Goal: Task Accomplishment & Management: Manage account settings

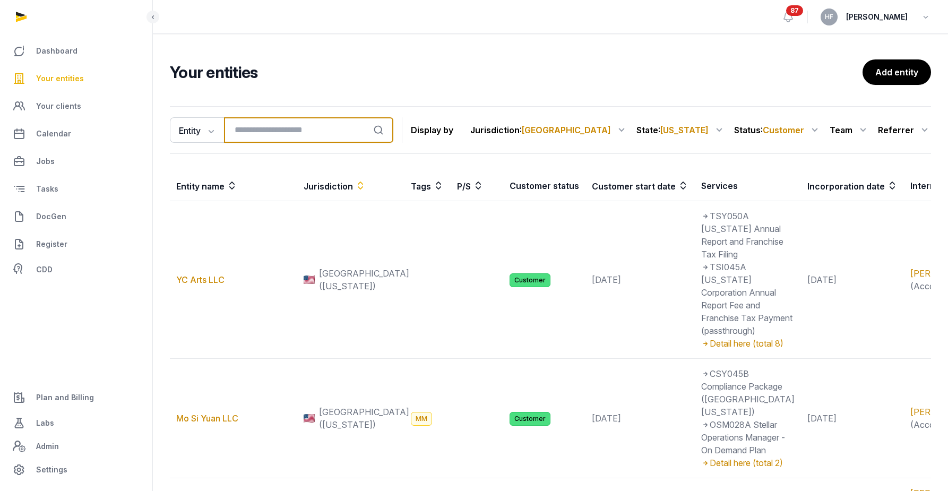
click at [271, 134] on input "search" at bounding box center [308, 129] width 169 height 25
click at [65, 394] on span "Plan and Billing" at bounding box center [65, 397] width 58 height 13
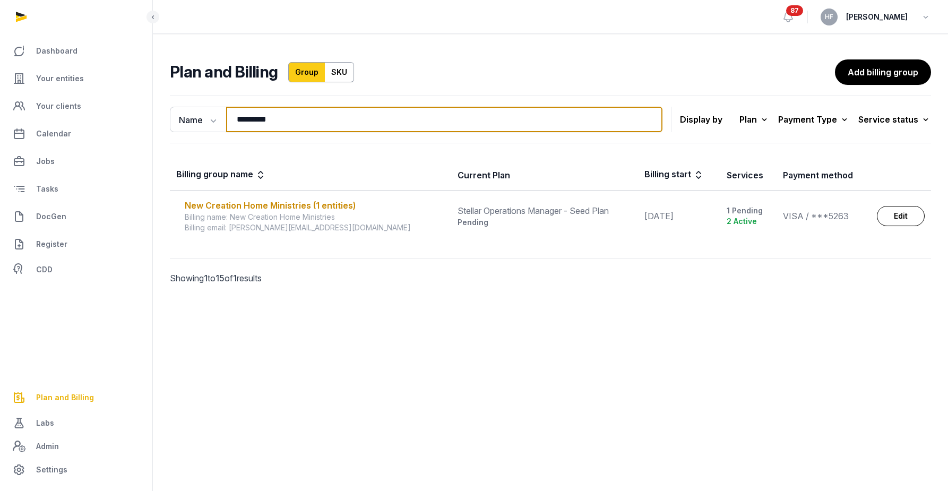
drag, startPoint x: 294, startPoint y: 116, endPoint x: 144, endPoint y: 109, distance: 150.5
click at [144, 109] on div "Dashboard Your entities Your clients Calendar Jobs Tasks DocGen Register CDD Pl…" at bounding box center [474, 245] width 948 height 491
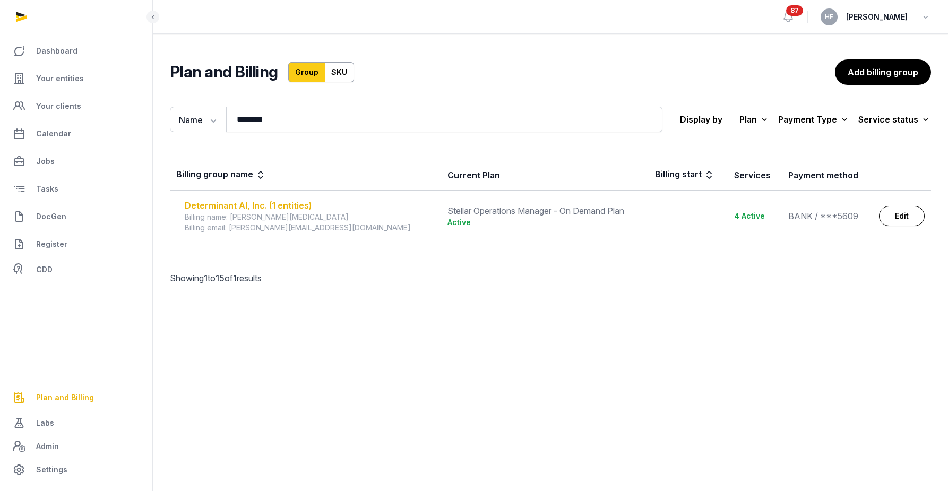
click at [241, 205] on div "Determinant AI, Inc. (1 entities)" at bounding box center [310, 205] width 250 height 13
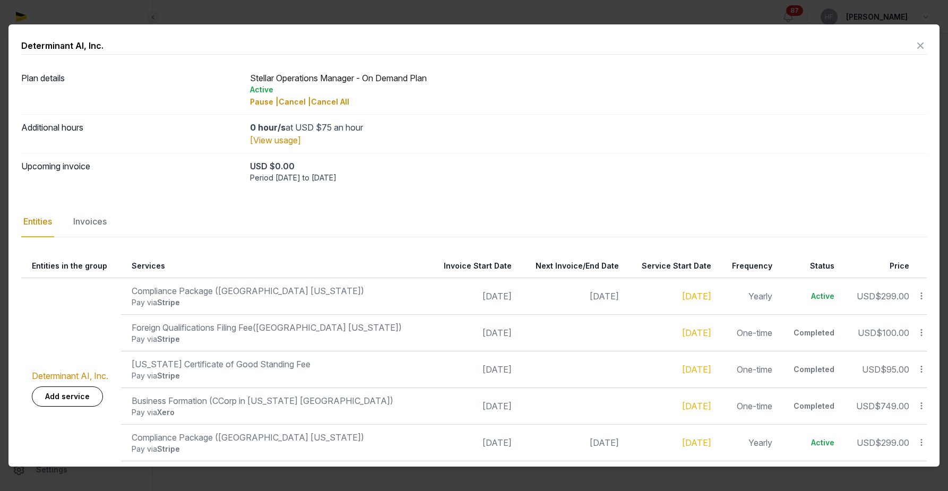
click at [99, 225] on div "Invoices" at bounding box center [90, 222] width 38 height 31
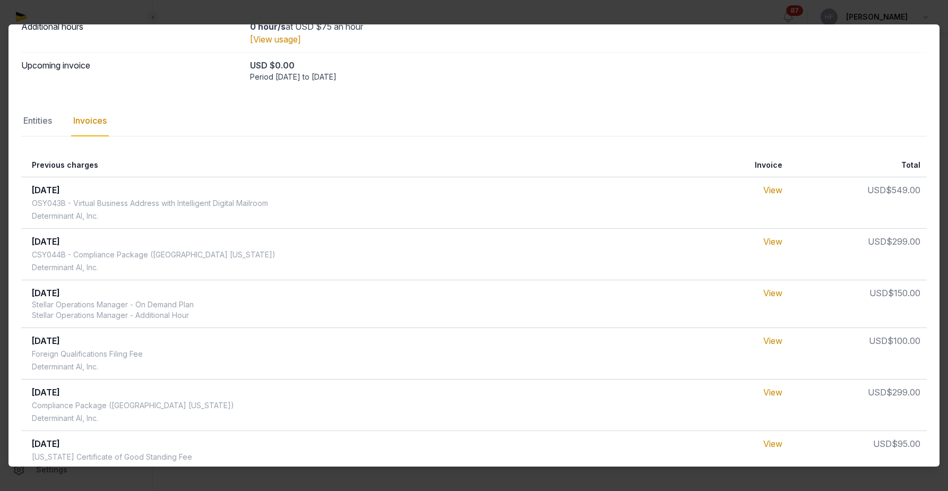
scroll to position [123, 0]
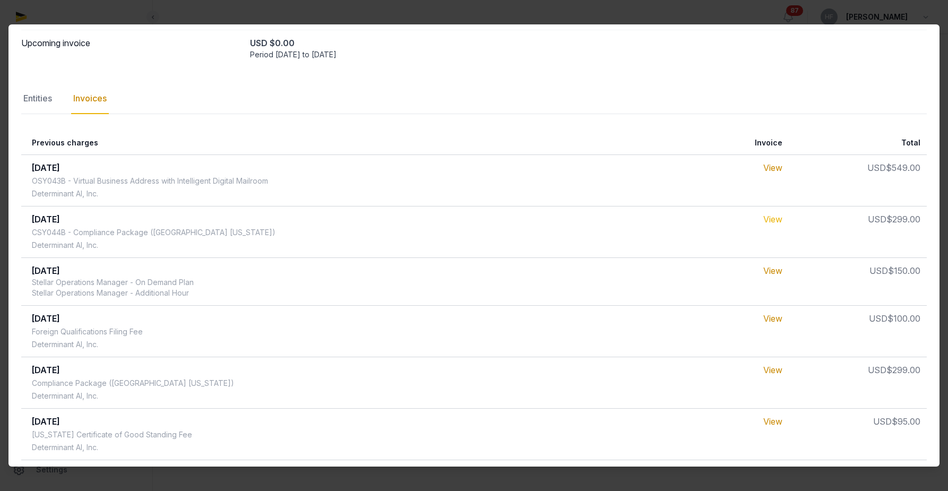
click at [781, 220] on link "View" at bounding box center [773, 219] width 19 height 11
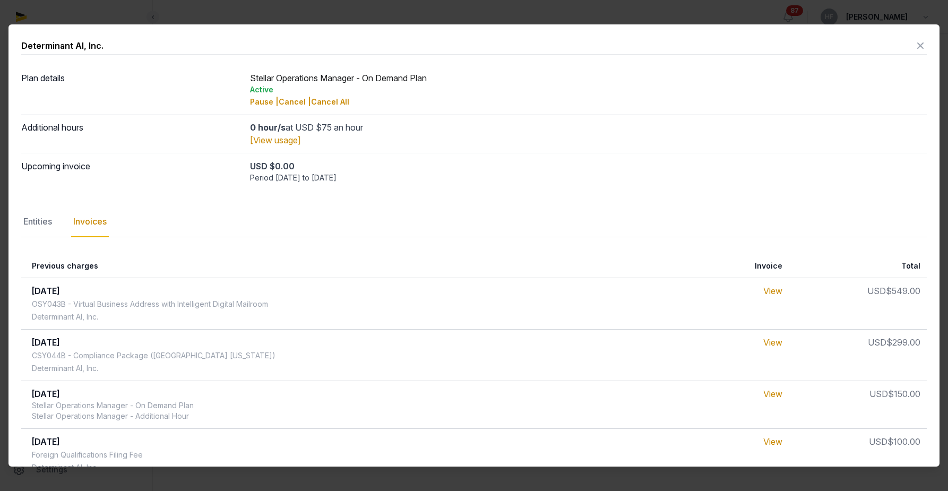
click at [920, 45] on icon at bounding box center [920, 45] width 13 height 17
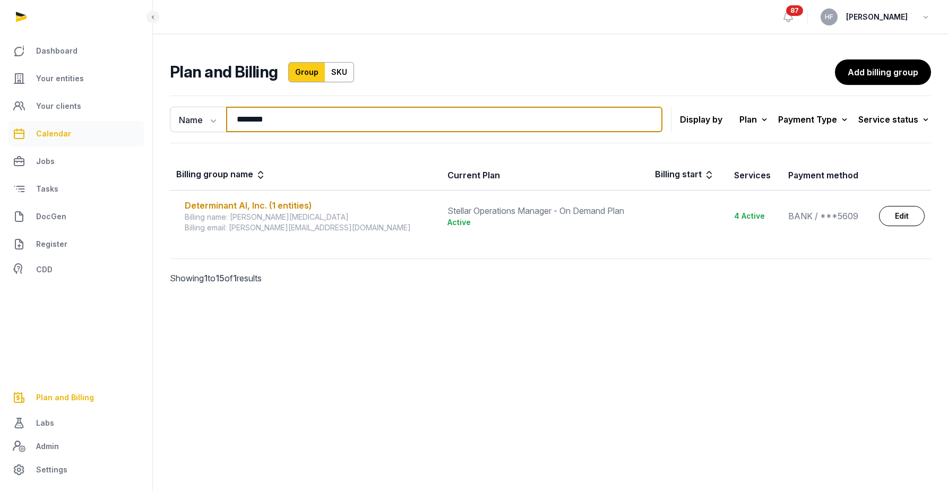
drag, startPoint x: 289, startPoint y: 122, endPoint x: 103, endPoint y: 122, distance: 185.9
click at [109, 122] on div "Dashboard Your entities Your clients Calendar Jobs Tasks DocGen Register CDD Pl…" at bounding box center [474, 245] width 948 height 491
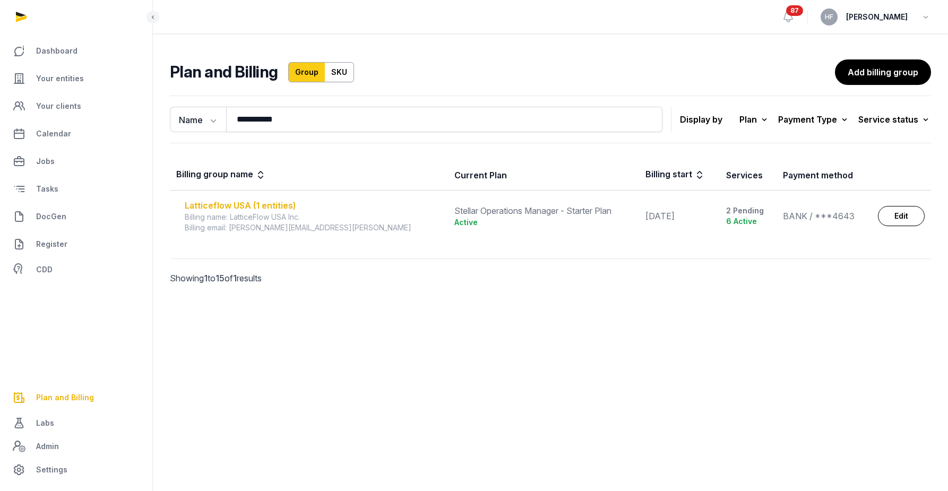
click at [285, 203] on div "Latticeflow USA (1 entities)" at bounding box center [313, 205] width 257 height 13
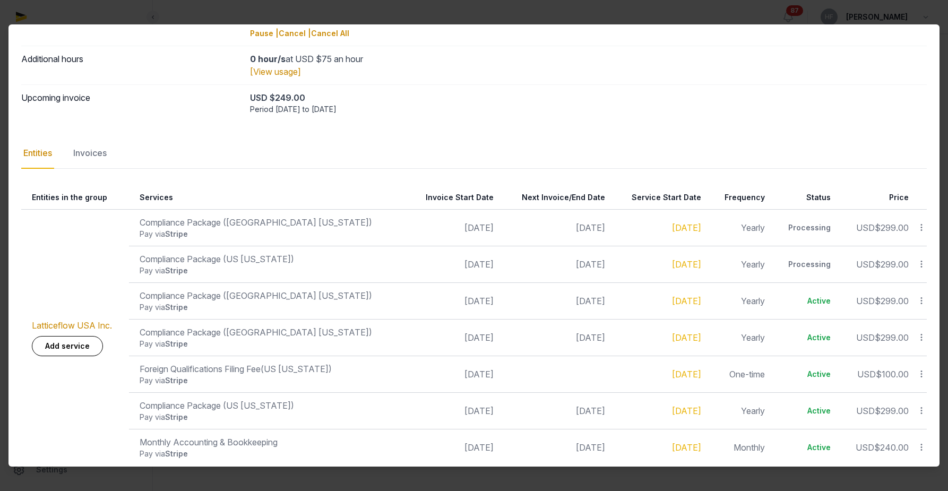
scroll to position [80, 0]
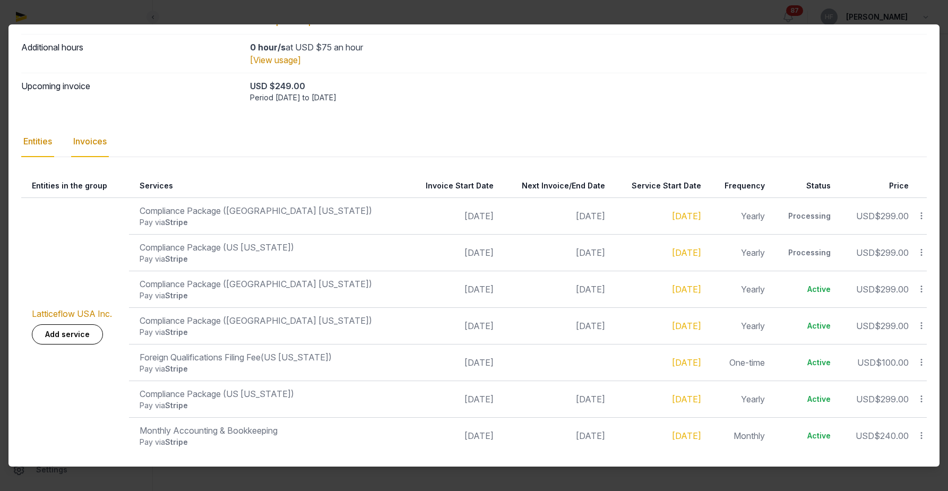
click at [104, 143] on div "Invoices" at bounding box center [90, 141] width 38 height 31
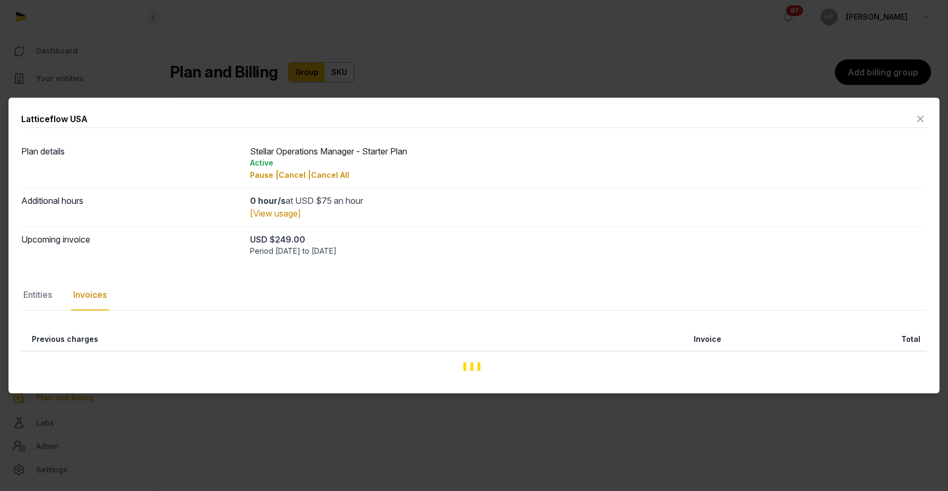
scroll to position [0, 0]
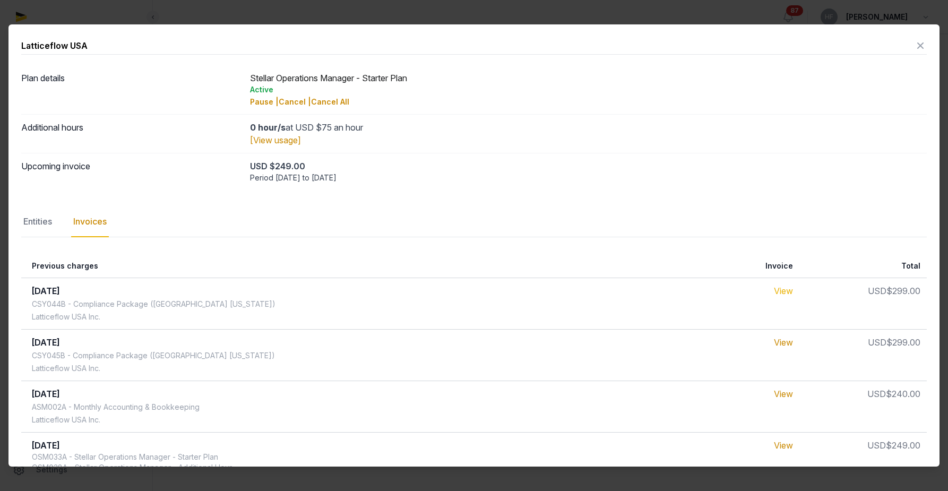
click at [786, 289] on link "View" at bounding box center [783, 291] width 19 height 11
click at [918, 45] on icon at bounding box center [920, 45] width 13 height 17
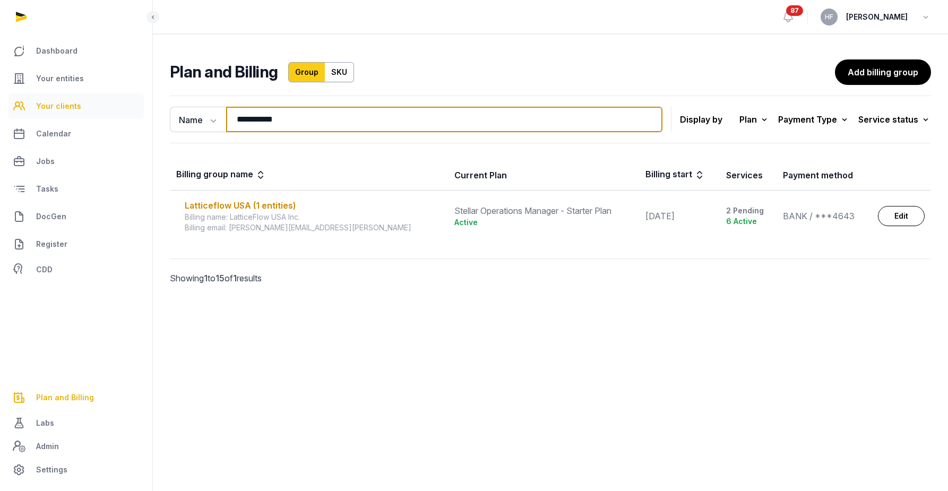
drag, startPoint x: 289, startPoint y: 125, endPoint x: 112, endPoint y: 112, distance: 177.4
click at [116, 110] on div "**********" at bounding box center [474, 245] width 948 height 491
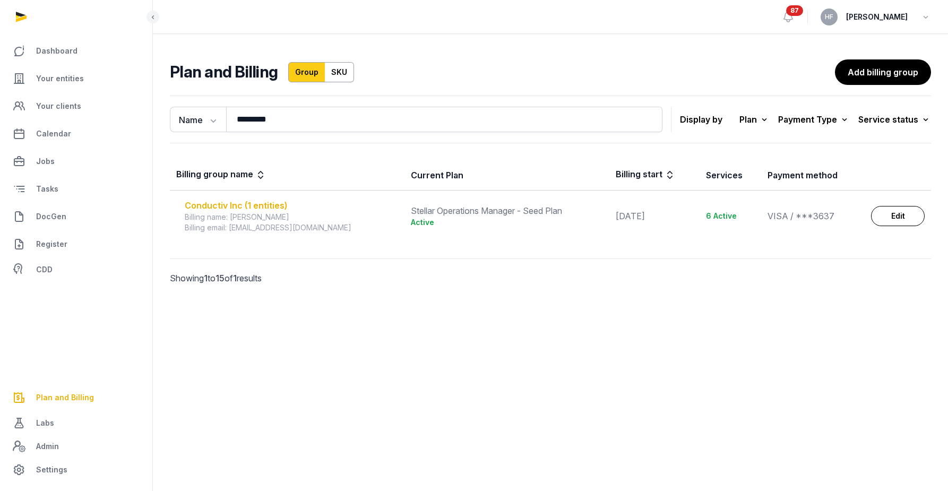
click at [276, 208] on div "Conductiv Inc (1 entities)" at bounding box center [291, 205] width 213 height 13
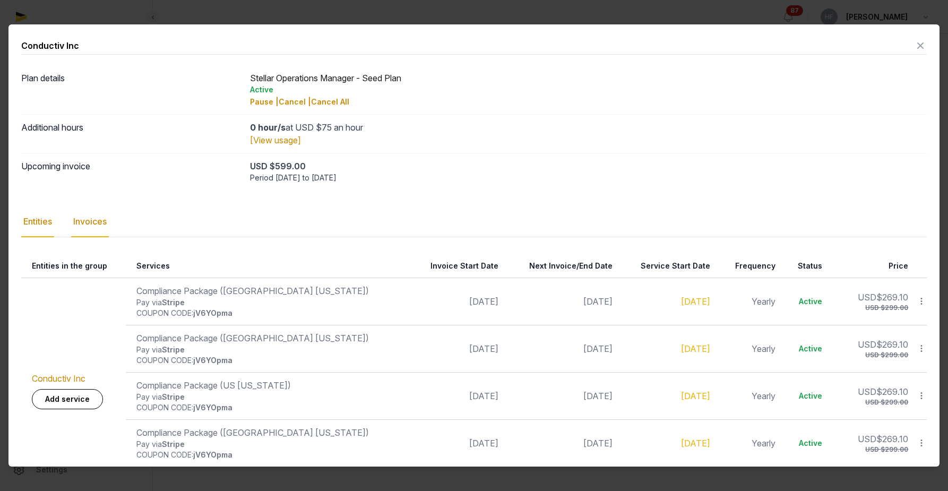
click at [100, 223] on div "Invoices" at bounding box center [90, 222] width 38 height 31
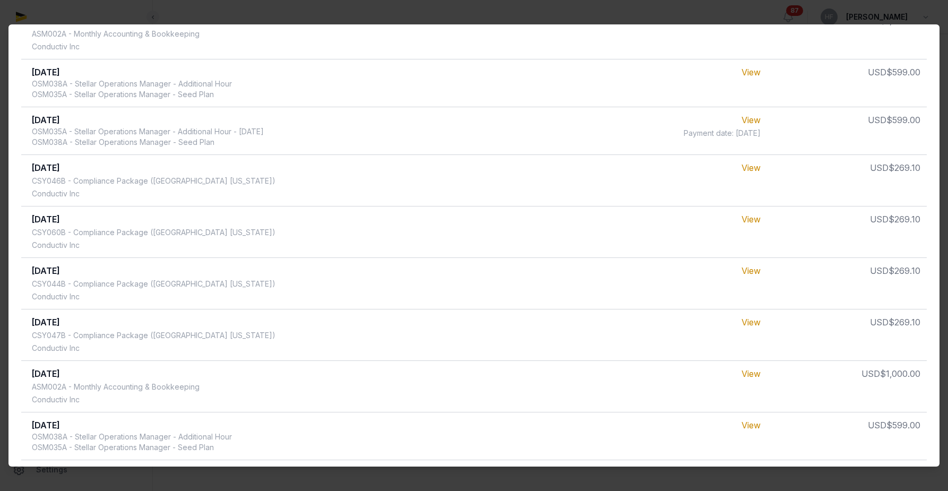
scroll to position [273, 0]
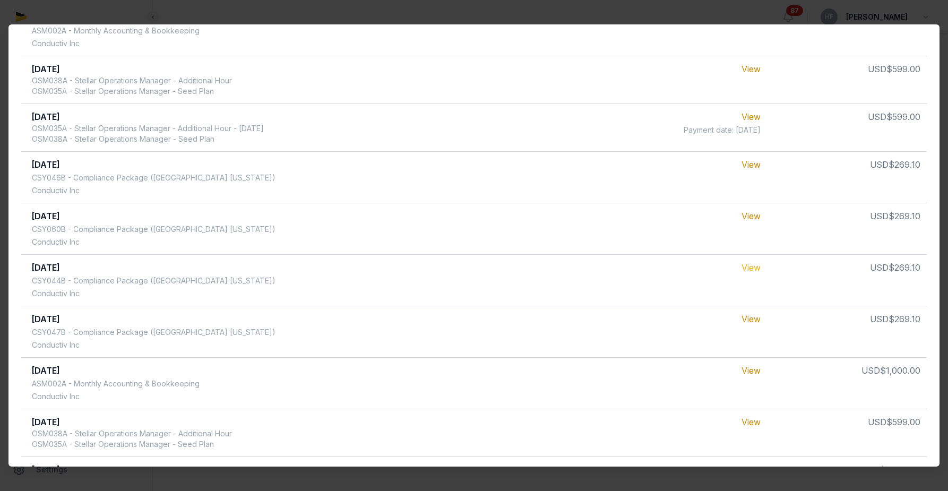
click at [761, 267] on link "View" at bounding box center [751, 267] width 19 height 11
click at [761, 319] on link "View" at bounding box center [751, 319] width 19 height 11
click at [761, 166] on link "View" at bounding box center [751, 164] width 19 height 11
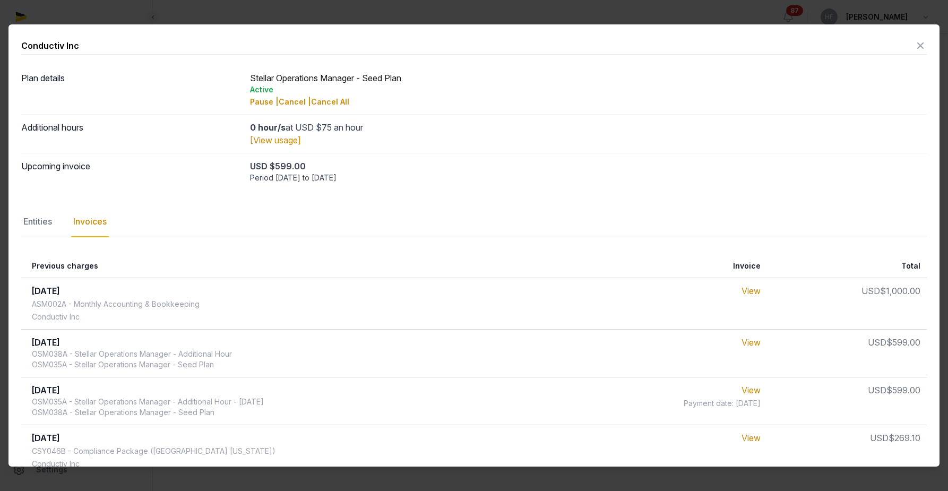
click at [920, 45] on icon at bounding box center [920, 45] width 13 height 17
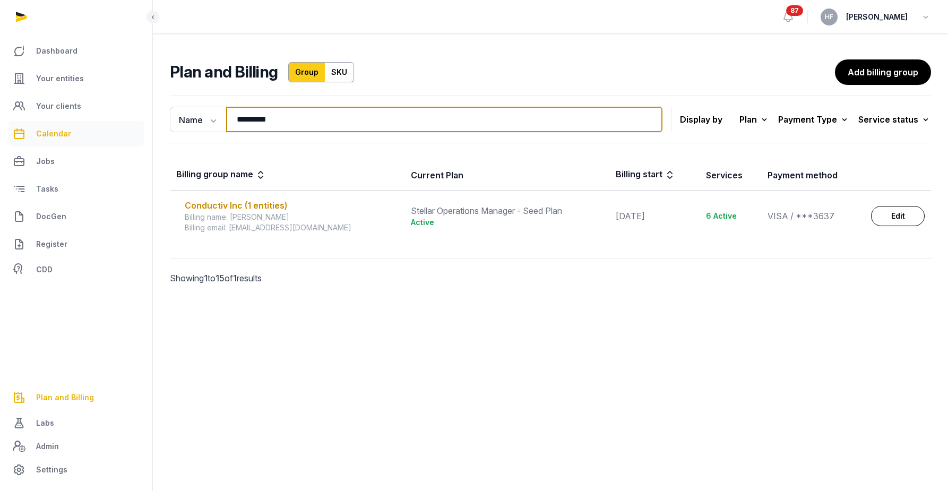
drag, startPoint x: 305, startPoint y: 125, endPoint x: 71, endPoint y: 132, distance: 233.8
click at [88, 126] on div "Dashboard Your entities Your clients Calendar Jobs Tasks DocGen Register CDD Pl…" at bounding box center [474, 245] width 948 height 491
drag, startPoint x: 294, startPoint y: 120, endPoint x: 70, endPoint y: 116, distance: 224.1
click at [87, 116] on div "Dashboard Your entities Your clients Calendar Jobs Tasks DocGen Register CDD Pl…" at bounding box center [474, 245] width 948 height 491
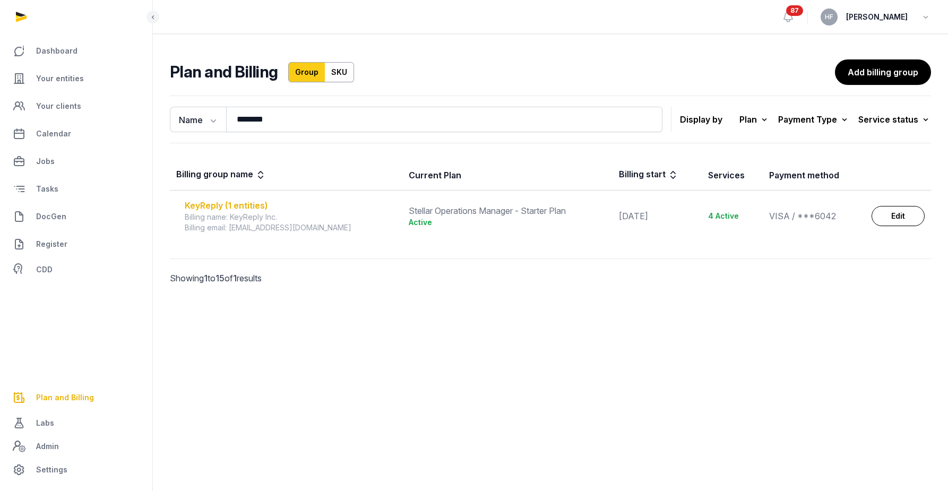
click at [230, 203] on div "KeyReply (1 entities)" at bounding box center [290, 205] width 211 height 13
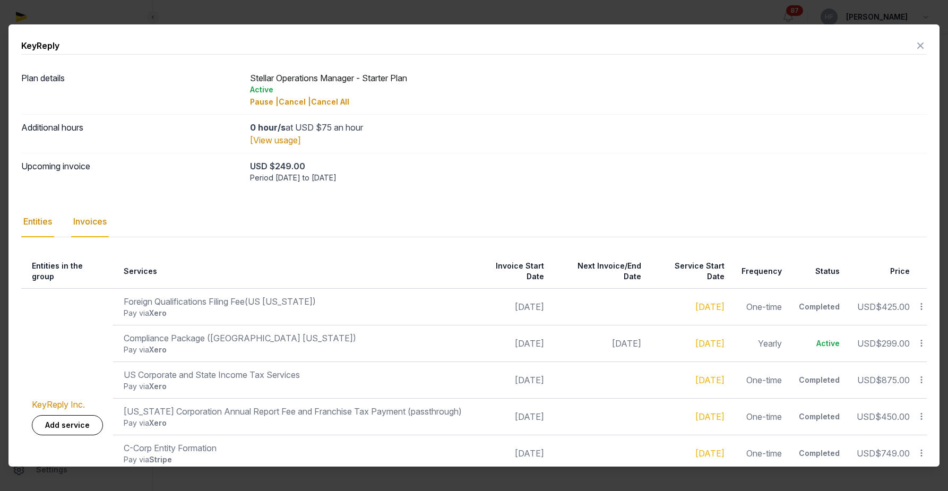
click at [98, 221] on div "Invoices" at bounding box center [90, 222] width 38 height 31
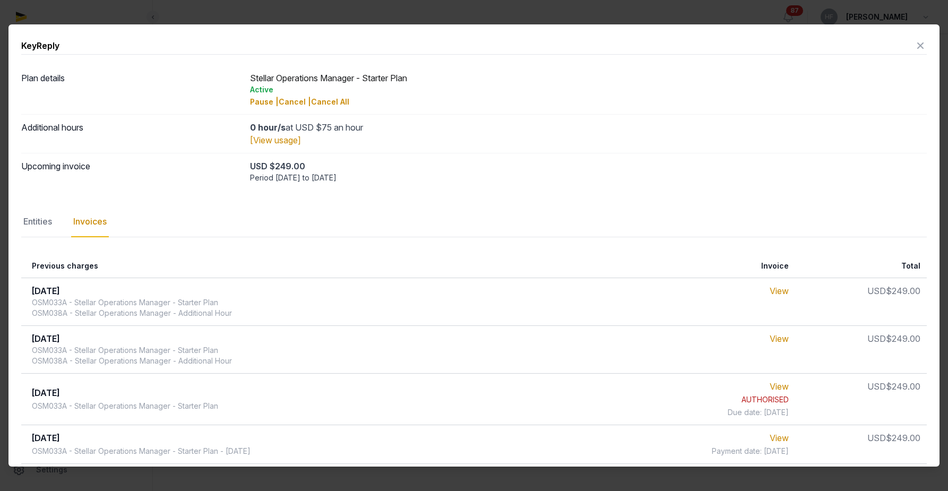
click at [925, 46] on icon at bounding box center [920, 45] width 13 height 17
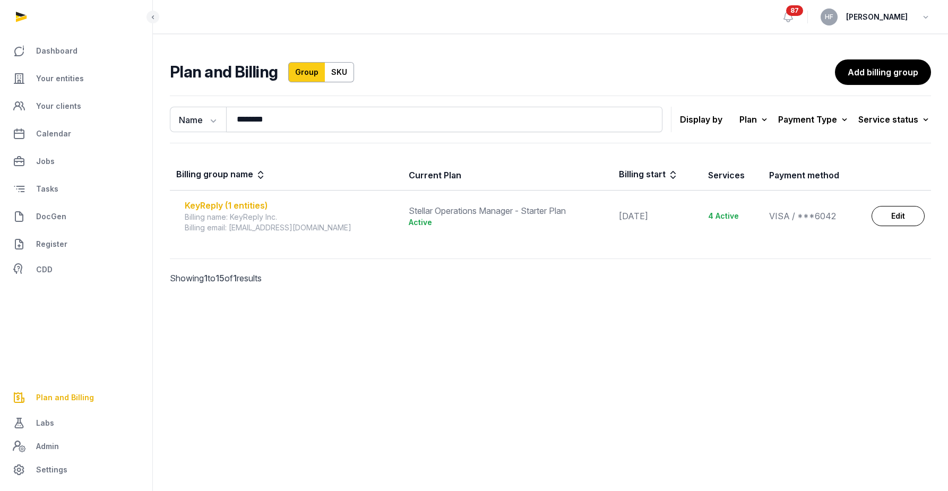
click at [222, 203] on div "KeyReply (1 entities)" at bounding box center [290, 205] width 211 height 13
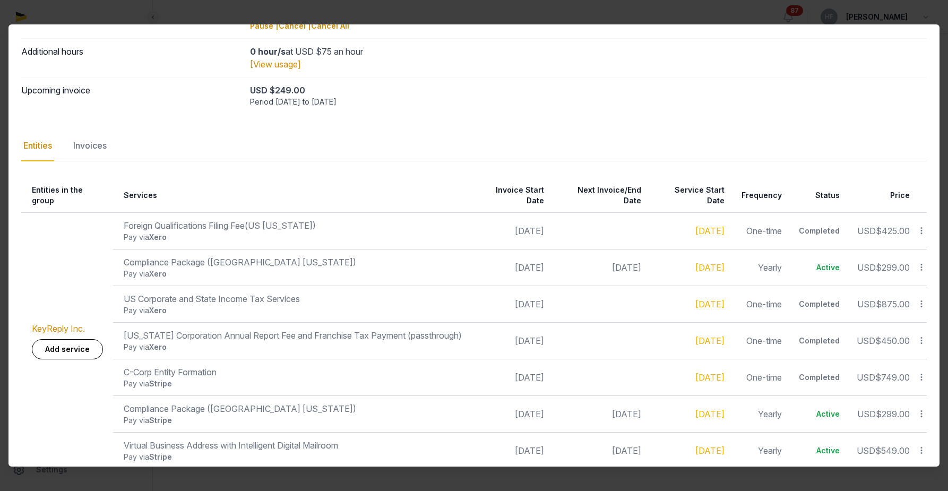
scroll to position [80, 0]
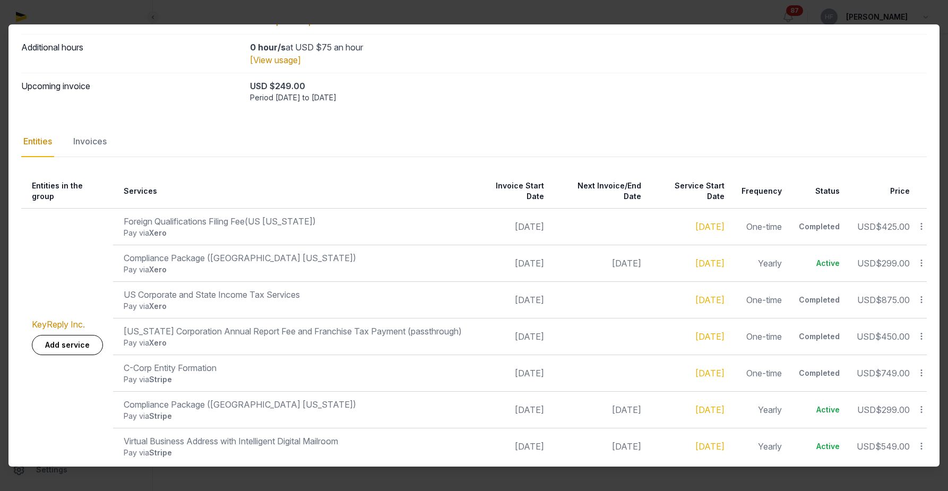
click at [922, 441] on icon at bounding box center [922, 446] width 10 height 11
click at [702, 441] on link "Nov 25, 2024" at bounding box center [710, 446] width 29 height 11
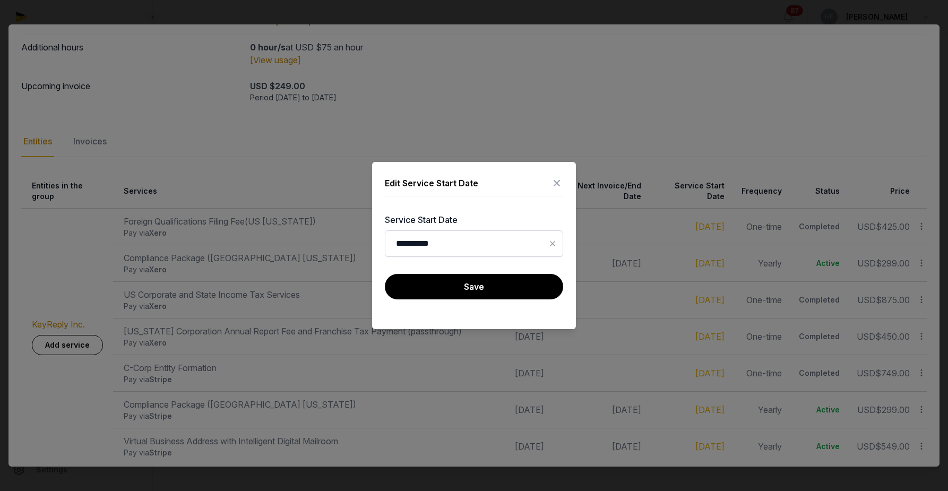
click at [554, 178] on icon at bounding box center [557, 183] width 13 height 17
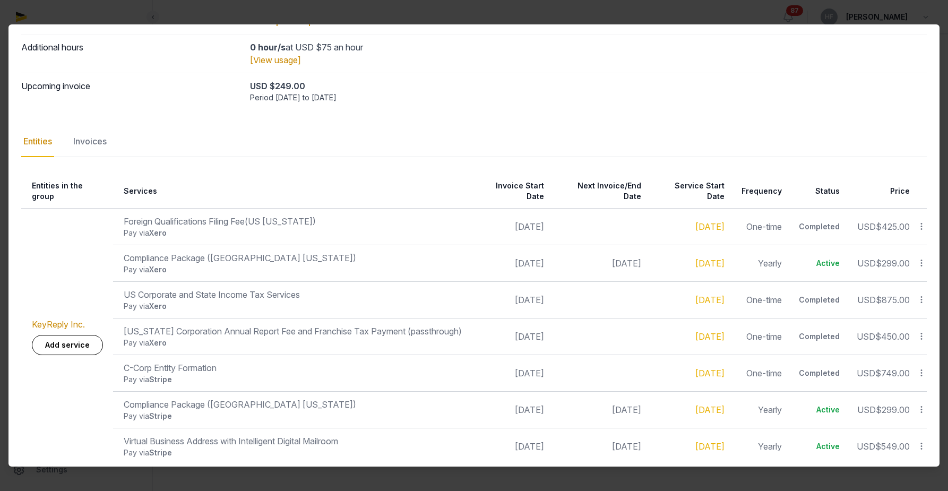
click at [920, 404] on icon at bounding box center [922, 409] width 10 height 11
click at [617, 405] on span "Nov 15, 2025" at bounding box center [626, 410] width 29 height 11
click at [94, 140] on div "Invoices" at bounding box center [90, 141] width 38 height 31
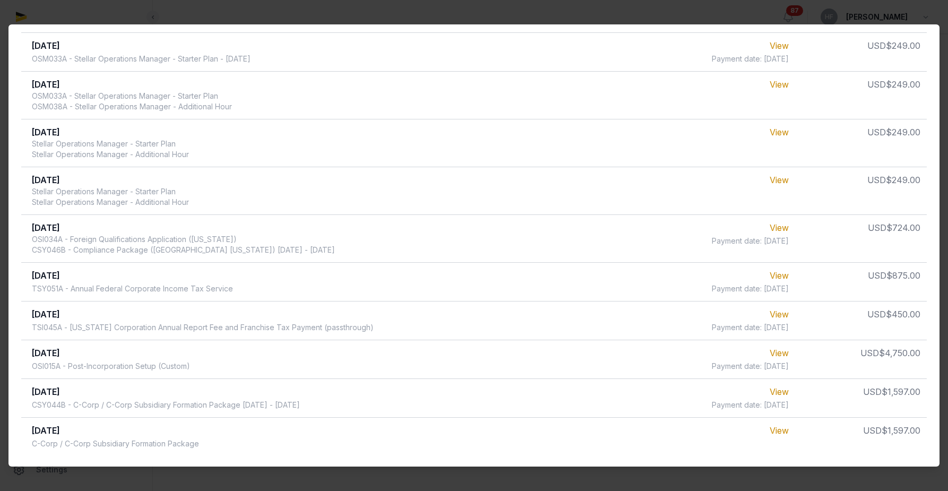
scroll to position [404, 0]
click at [785, 423] on link "View" at bounding box center [779, 428] width 19 height 11
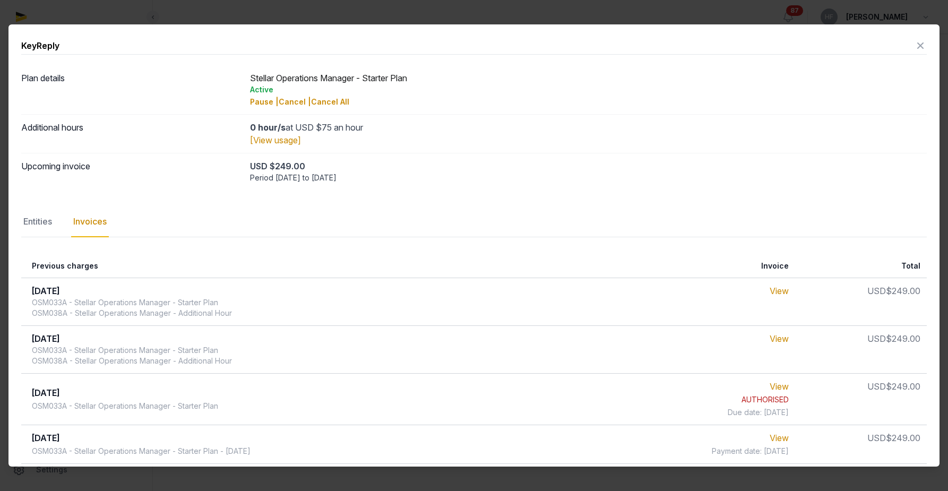
click at [918, 47] on icon at bounding box center [920, 45] width 13 height 17
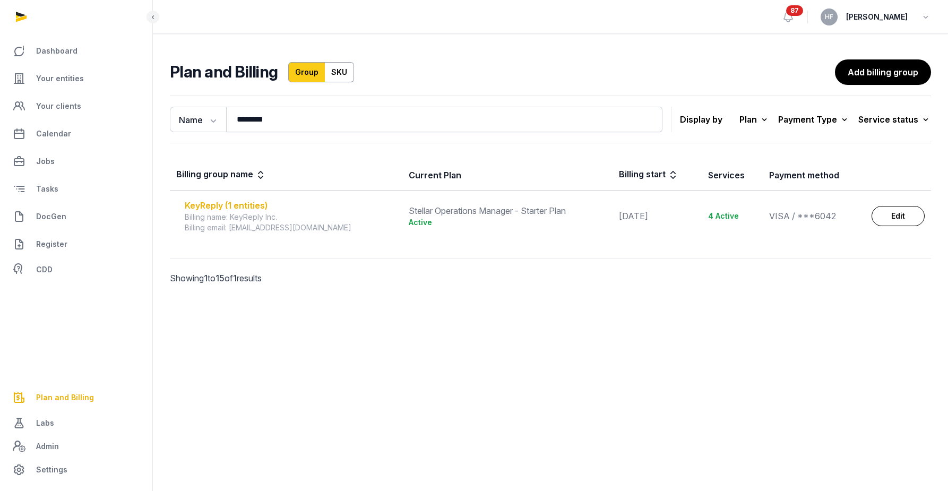
click at [251, 206] on div "KeyReply (1 entities)" at bounding box center [290, 205] width 211 height 13
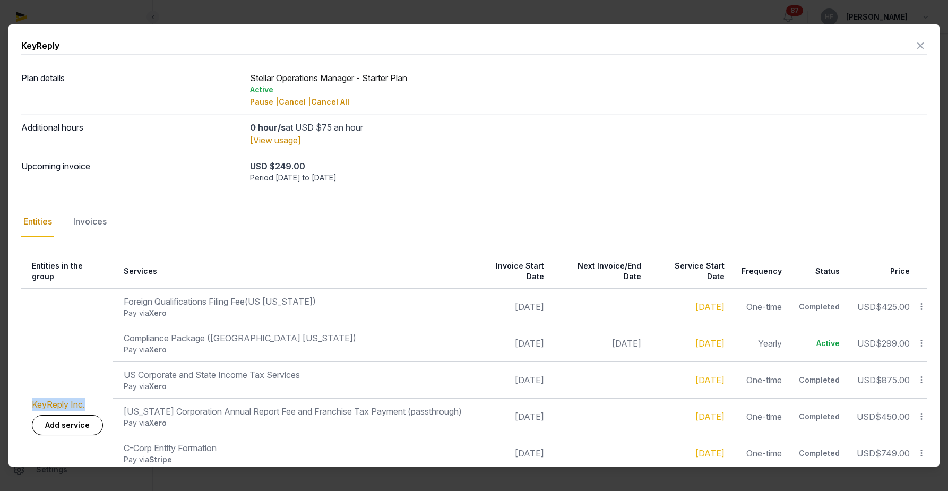
scroll to position [80, 0]
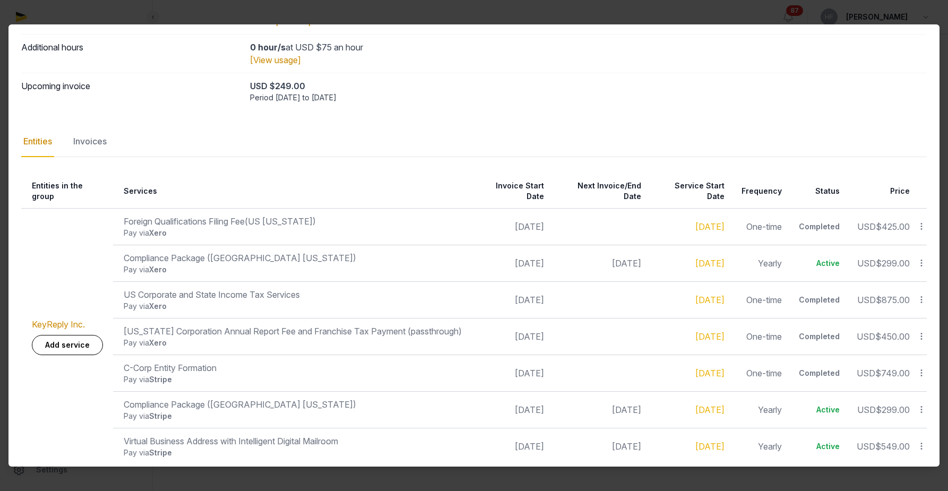
click at [465, 52] on div "0 hour/s at USD $75 an hour" at bounding box center [589, 47] width 678 height 13
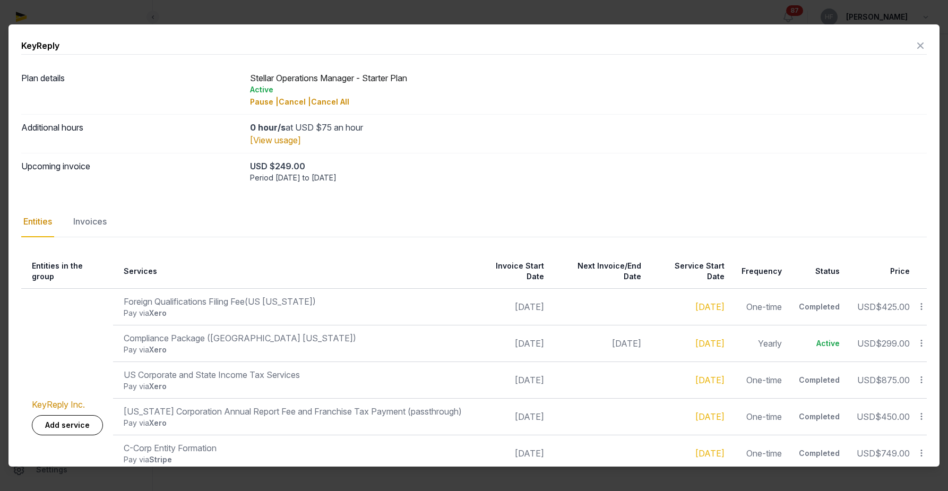
click at [917, 46] on icon at bounding box center [920, 45] width 13 height 17
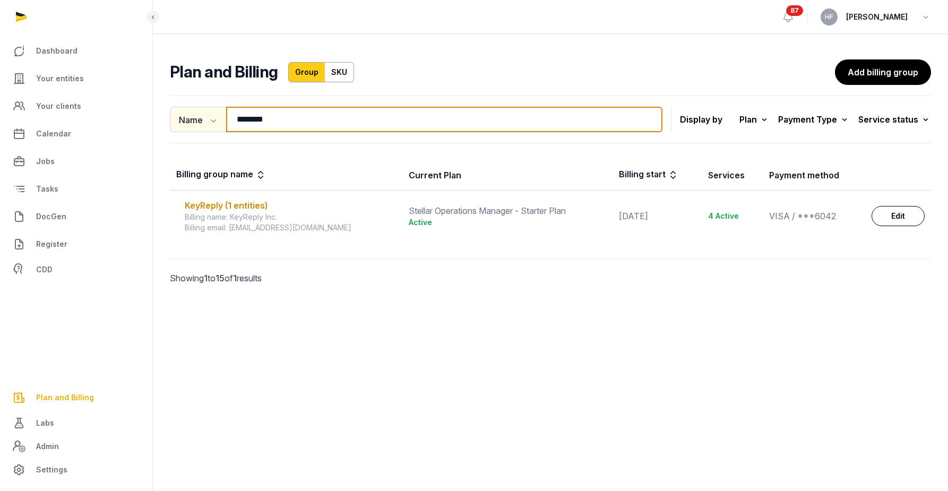
drag, startPoint x: 289, startPoint y: 118, endPoint x: 176, endPoint y: 117, distance: 113.1
click at [176, 117] on div "Name Name Email ******** Search" at bounding box center [416, 119] width 493 height 25
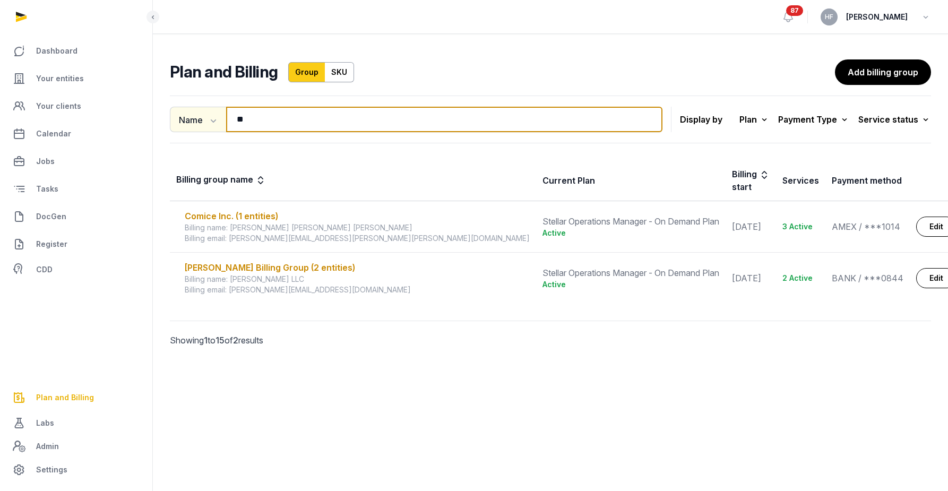
type input "*"
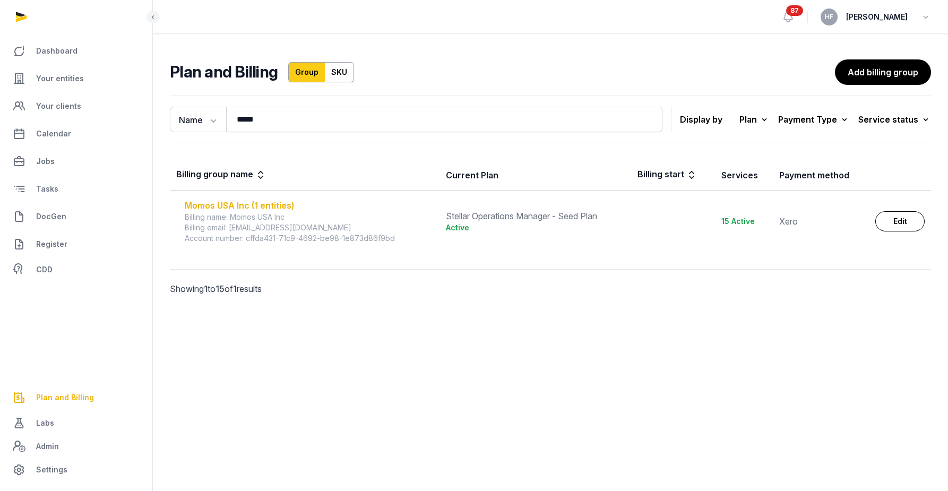
click at [266, 202] on div "Momos USA Inc (1 entities)" at bounding box center [309, 205] width 249 height 13
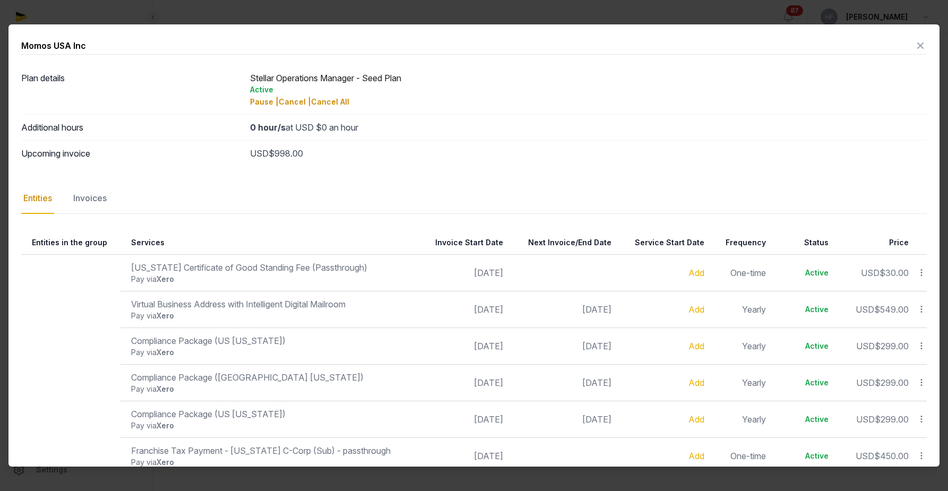
click at [924, 44] on icon at bounding box center [920, 45] width 13 height 17
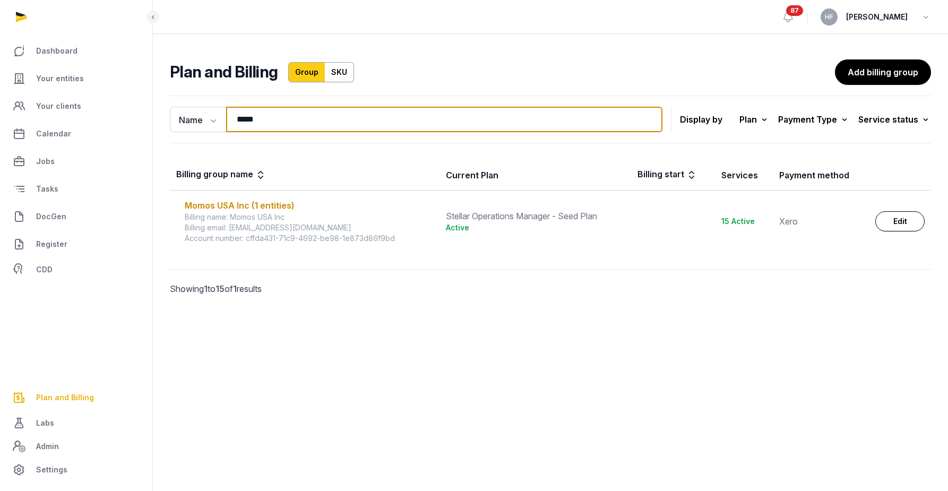
drag, startPoint x: 284, startPoint y: 119, endPoint x: 129, endPoint y: 119, distance: 155.1
click at [135, 119] on div "Dashboard Your entities Your clients Calendar Jobs Tasks DocGen Register CDD Pl…" at bounding box center [474, 245] width 948 height 491
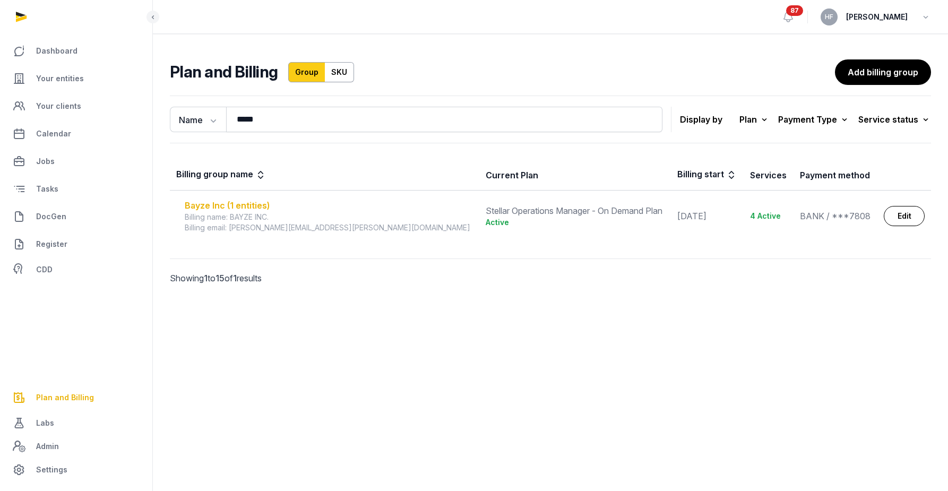
click at [230, 206] on div "Bayze Inc (1 entities)" at bounding box center [329, 205] width 288 height 13
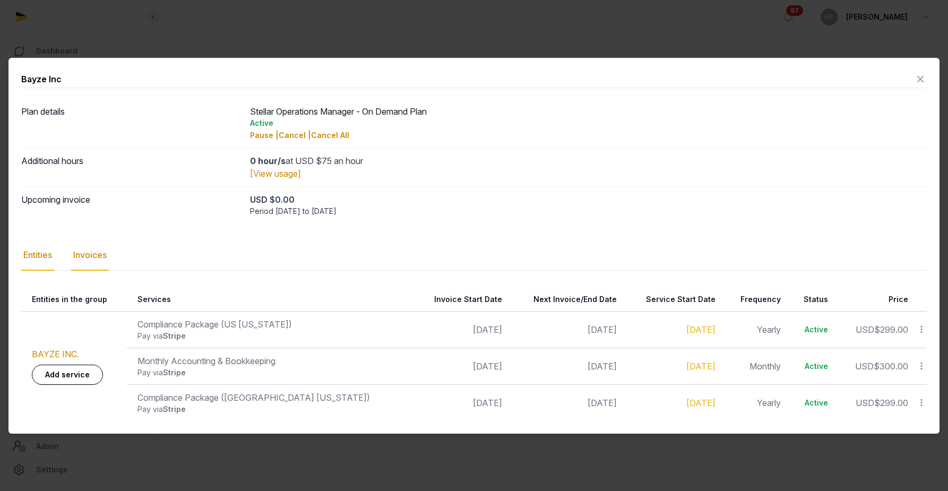
click at [92, 256] on div "Invoices" at bounding box center [90, 255] width 38 height 31
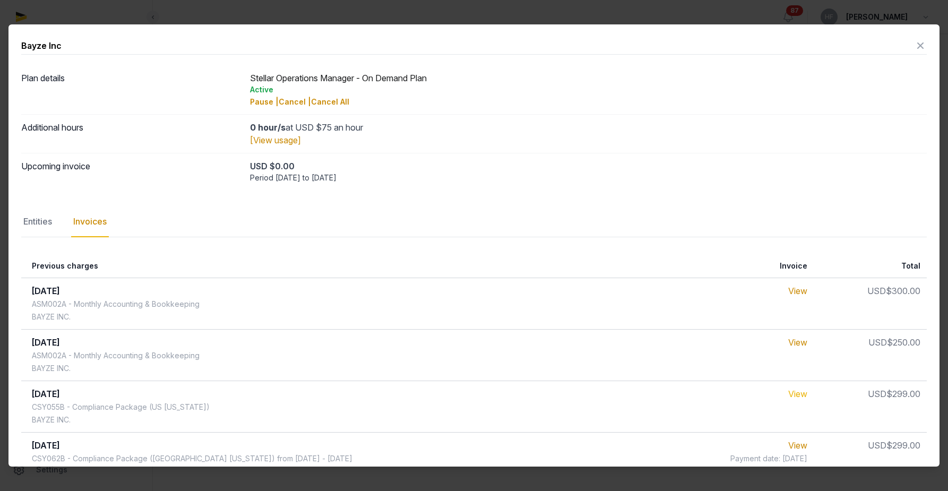
click at [795, 395] on link "View" at bounding box center [798, 394] width 19 height 11
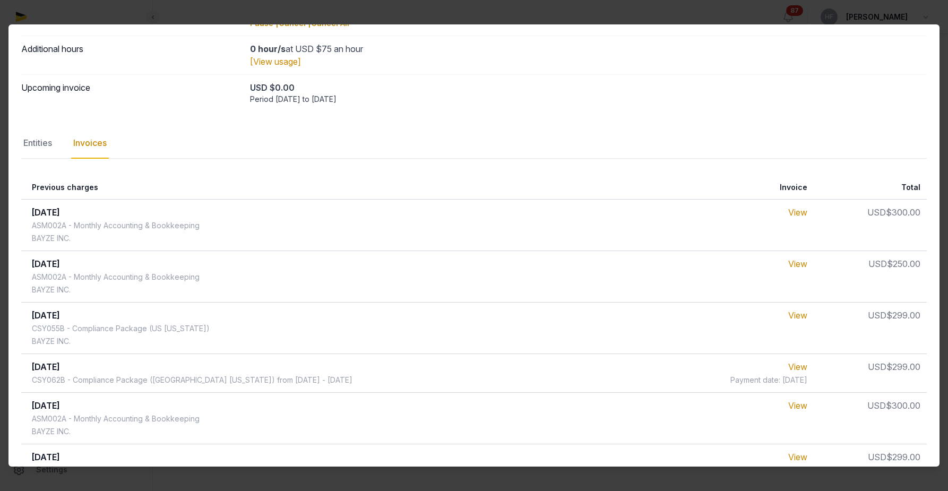
scroll to position [80, 0]
click at [795, 363] on link "View" at bounding box center [798, 366] width 19 height 11
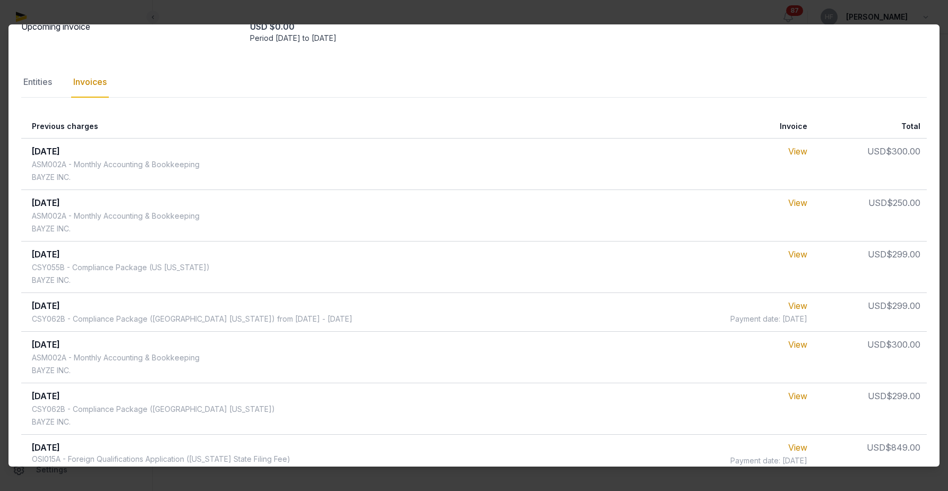
scroll to position [140, 0]
click at [795, 396] on link "View" at bounding box center [798, 395] width 19 height 11
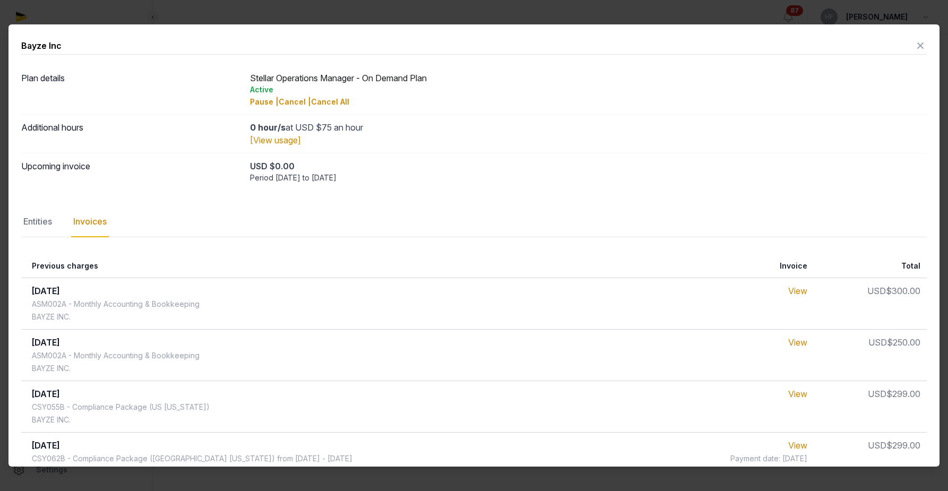
click at [926, 42] on icon at bounding box center [920, 45] width 13 height 17
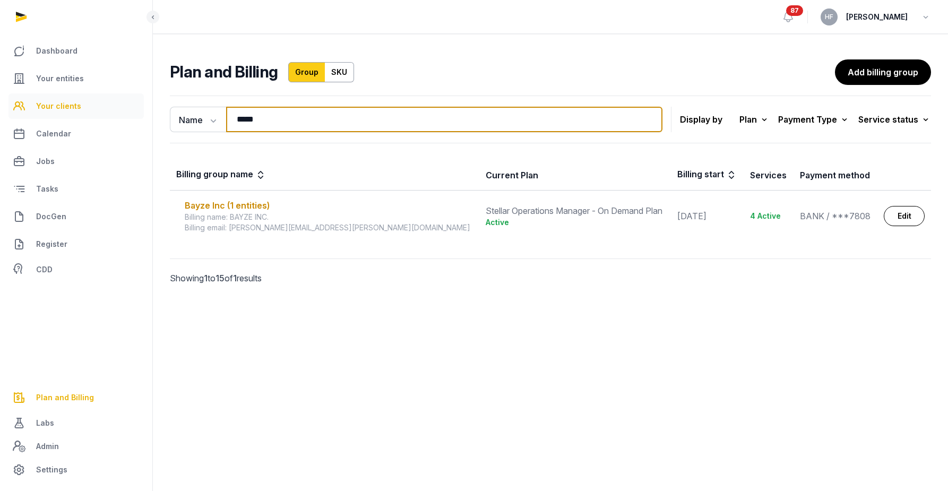
drag, startPoint x: 245, startPoint y: 118, endPoint x: 83, endPoint y: 118, distance: 161.4
click at [83, 118] on div "Dashboard Your entities Your clients Calendar Jobs Tasks DocGen Register CDD Pl…" at bounding box center [474, 245] width 948 height 491
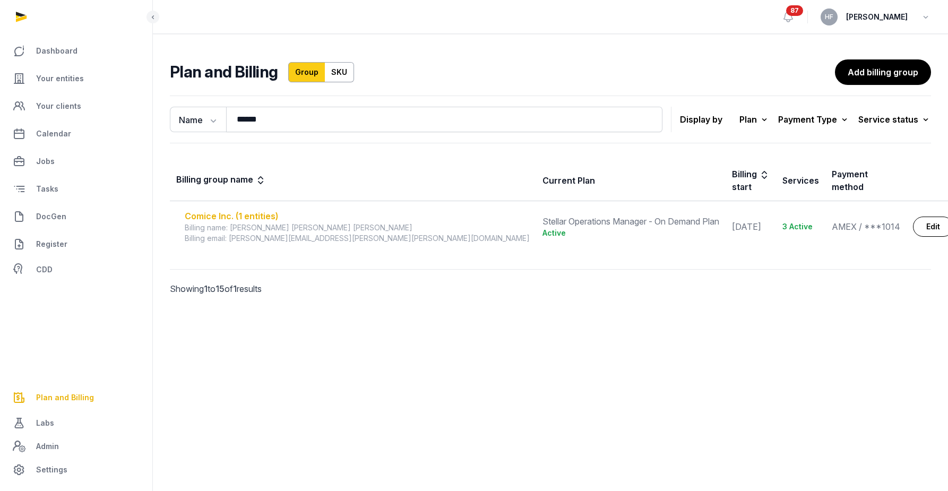
click at [272, 210] on div "Comice Inc. (1 entities)" at bounding box center [357, 216] width 345 height 13
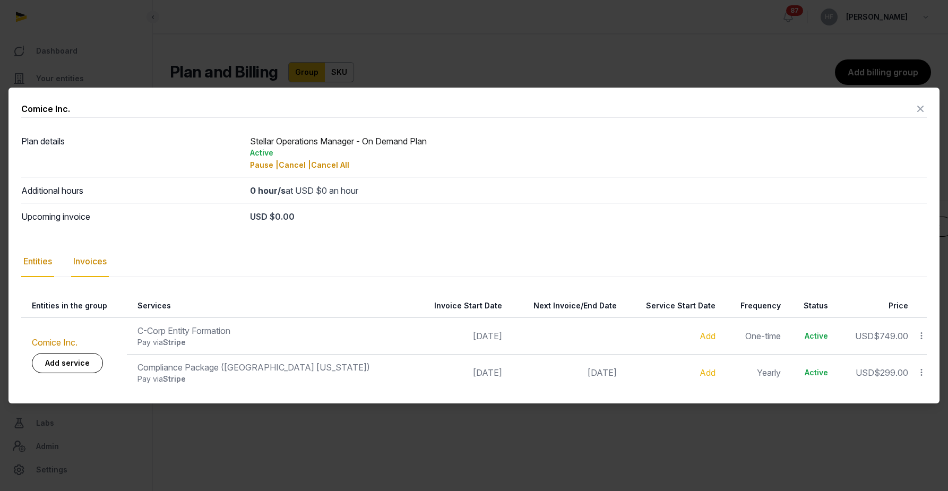
click at [92, 259] on div "Invoices" at bounding box center [90, 261] width 38 height 31
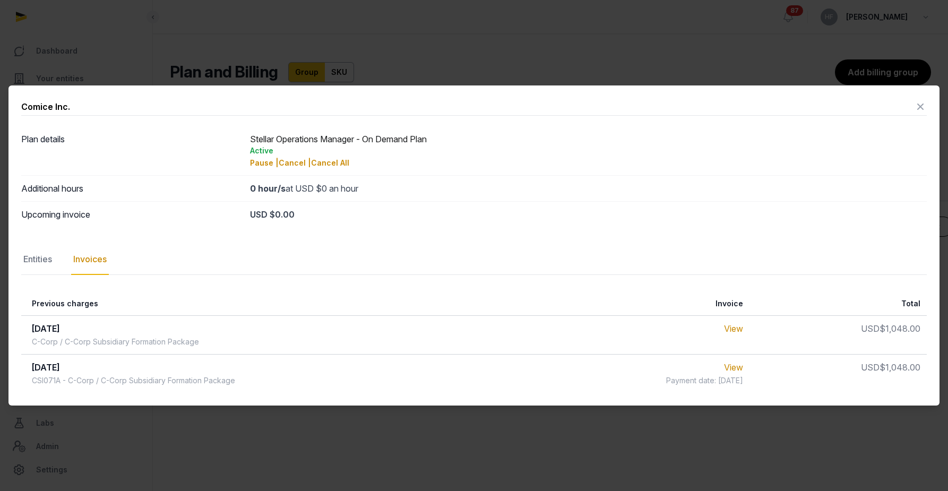
click at [922, 107] on icon at bounding box center [920, 106] width 13 height 17
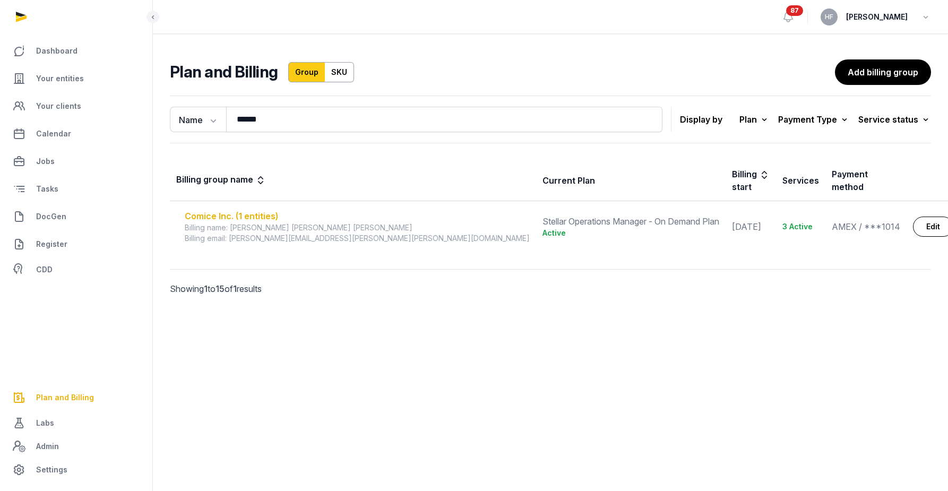
click at [260, 210] on div "Comice Inc. (1 entities)" at bounding box center [357, 216] width 345 height 13
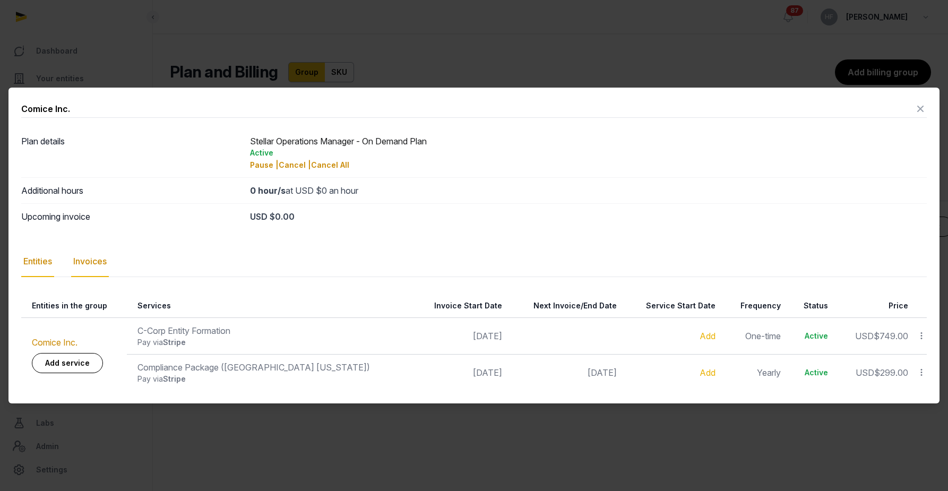
click at [101, 266] on div "Invoices" at bounding box center [90, 261] width 38 height 31
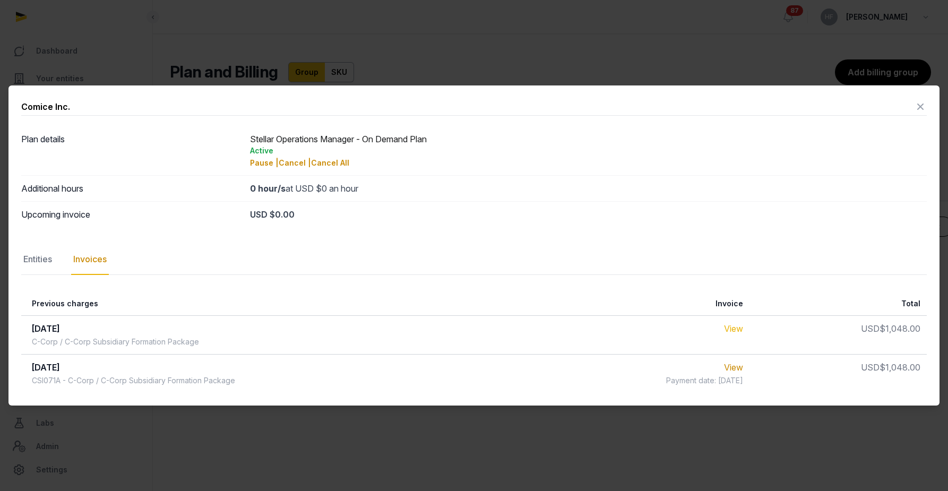
click at [742, 328] on link "View" at bounding box center [733, 328] width 19 height 11
click at [742, 367] on link "View" at bounding box center [733, 367] width 19 height 11
click at [920, 104] on icon at bounding box center [920, 106] width 13 height 17
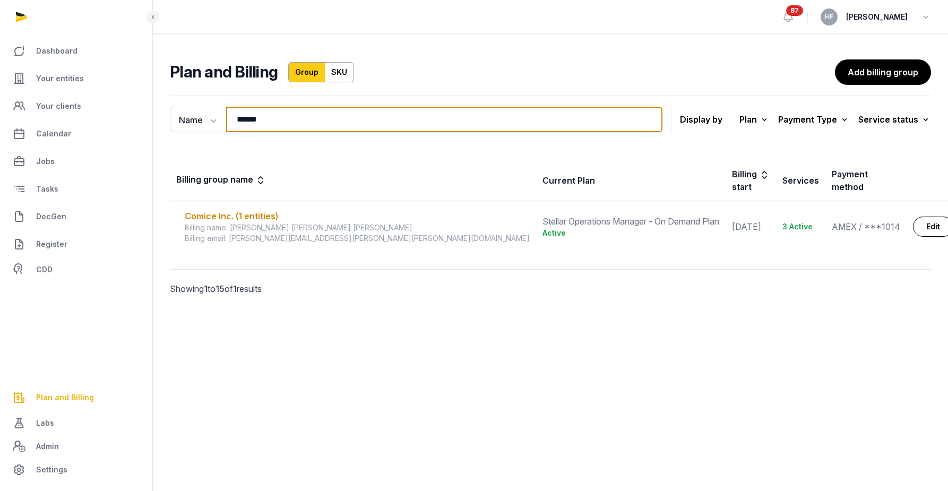
drag, startPoint x: 280, startPoint y: 121, endPoint x: 133, endPoint y: 119, distance: 147.1
click at [133, 119] on div "Dashboard Your entities Your clients Calendar Jobs Tasks DocGen Register CDD Pl…" at bounding box center [474, 245] width 948 height 491
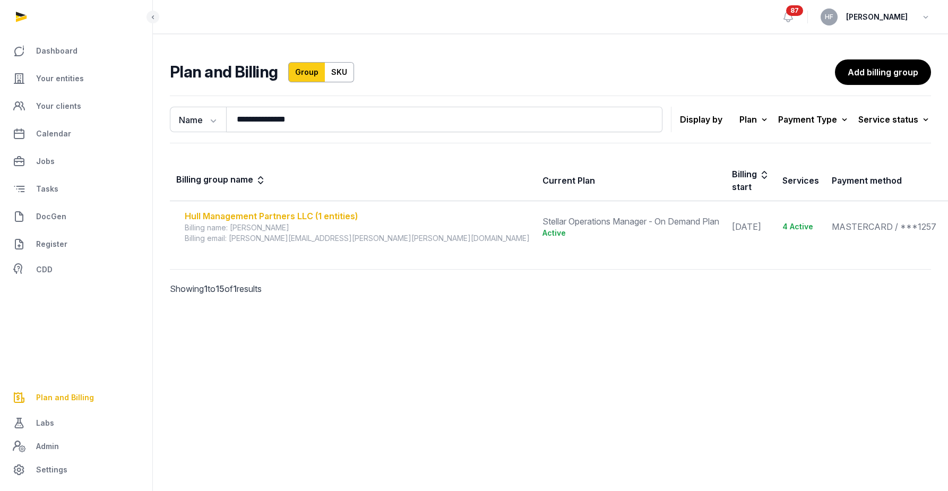
click at [343, 210] on div "Hull Management Partners LLC (1 entities)" at bounding box center [357, 216] width 345 height 13
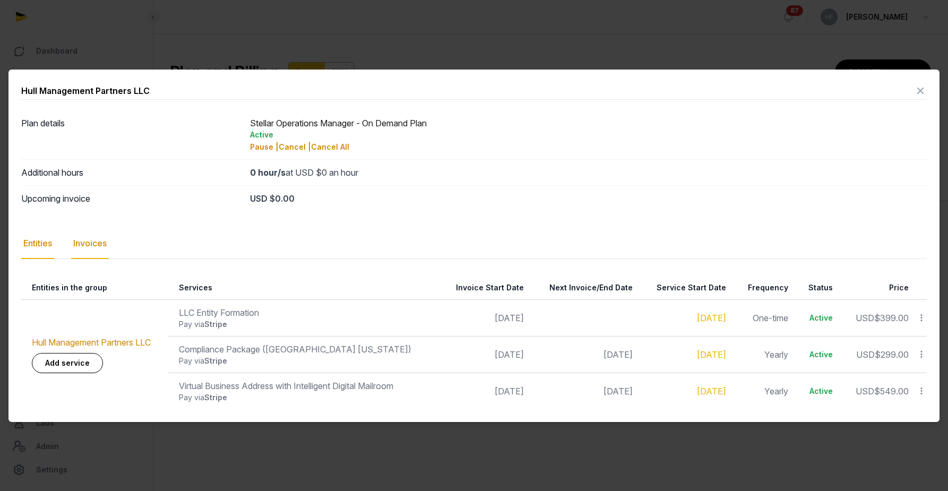
click at [105, 245] on div "Invoices" at bounding box center [90, 243] width 38 height 31
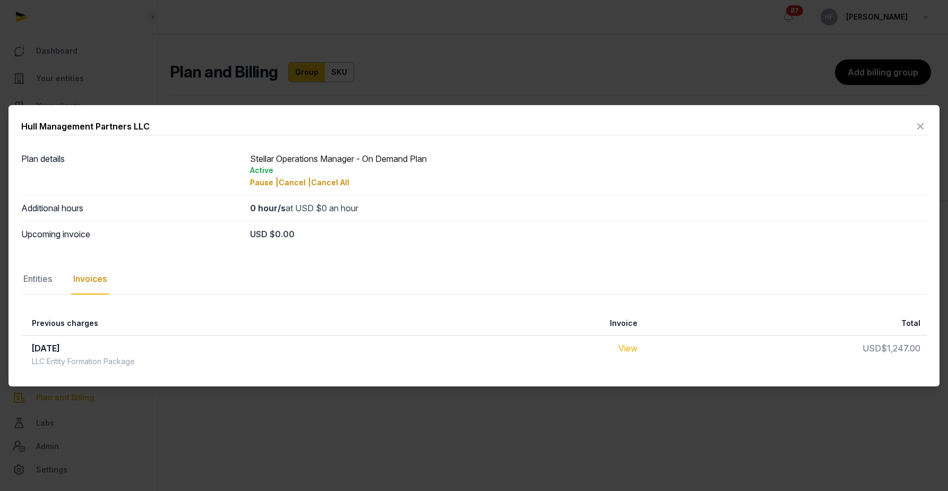
click at [632, 345] on link "View" at bounding box center [628, 348] width 19 height 11
click at [918, 121] on icon at bounding box center [920, 126] width 13 height 17
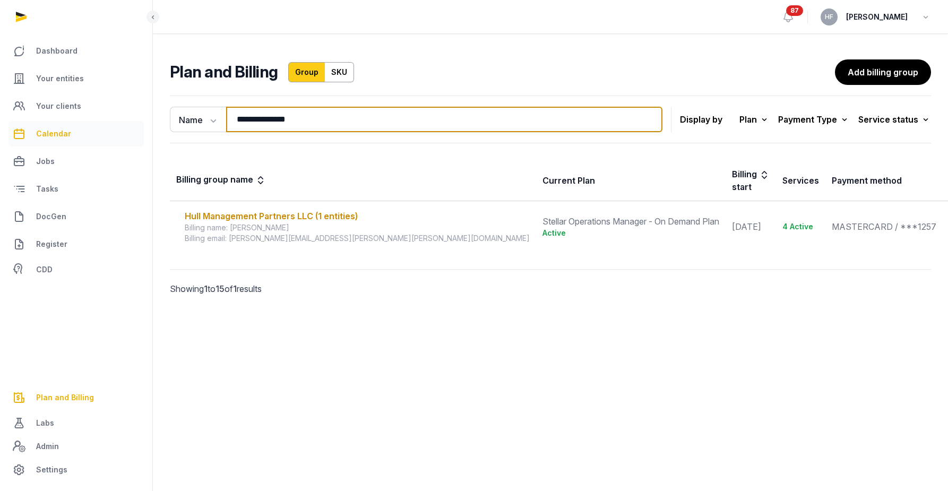
drag, startPoint x: 339, startPoint y: 124, endPoint x: 67, endPoint y: 124, distance: 272.4
click at [76, 124] on div "**********" at bounding box center [474, 245] width 948 height 491
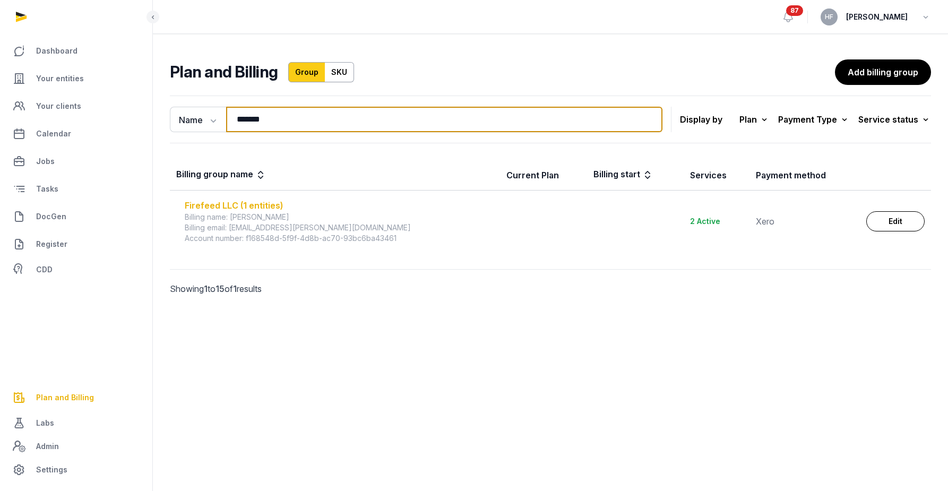
type input "*******"
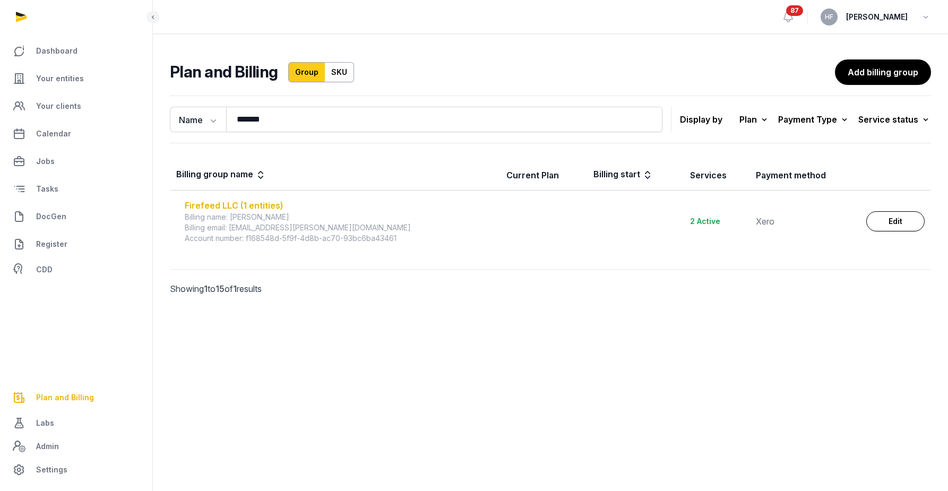
click at [249, 202] on div "Firefeed LLC (1 entities)" at bounding box center [339, 205] width 309 height 13
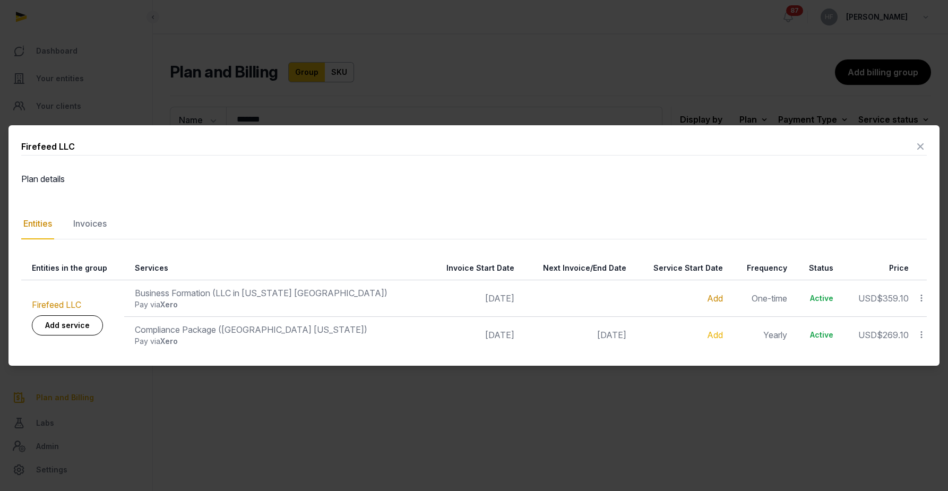
click at [707, 301] on link "Add" at bounding box center [715, 298] width 16 height 11
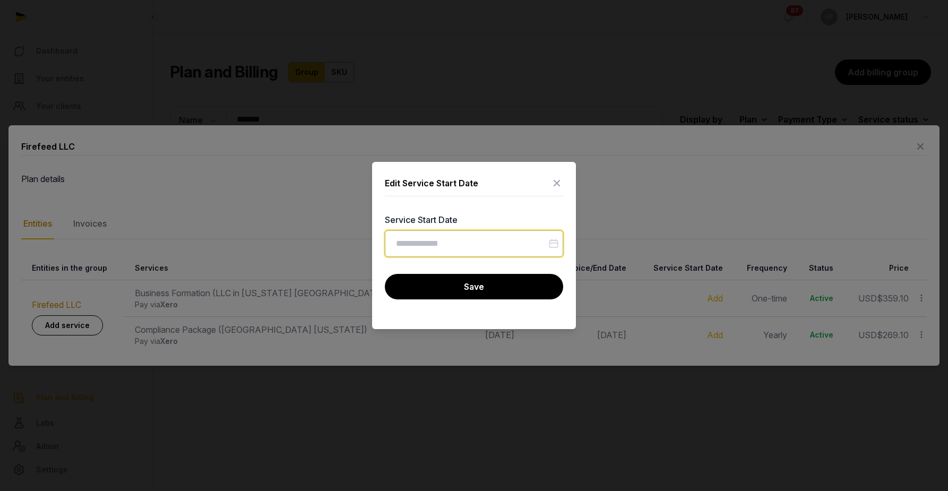
click at [487, 245] on input "Datepicker input" at bounding box center [474, 243] width 178 height 27
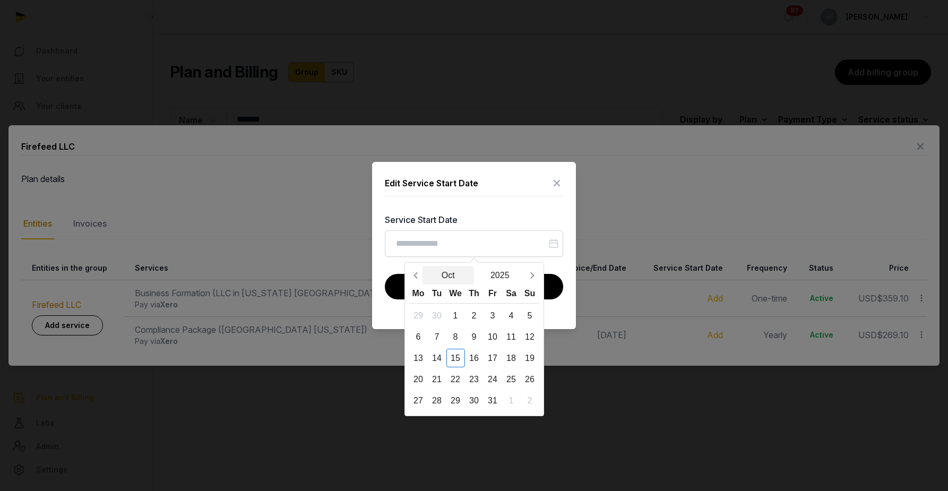
click at [456, 276] on button "Oct" at bounding box center [449, 275] width 52 height 19
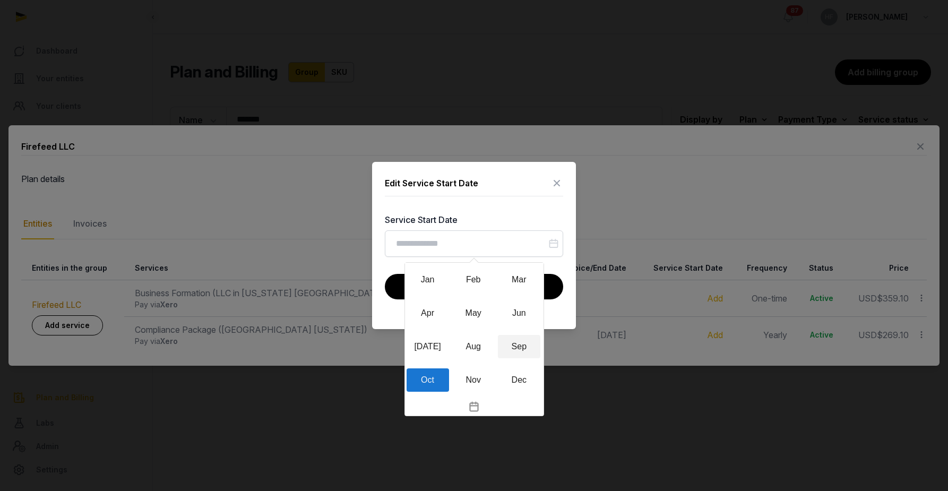
click at [520, 341] on div "Sep" at bounding box center [519, 346] width 42 height 23
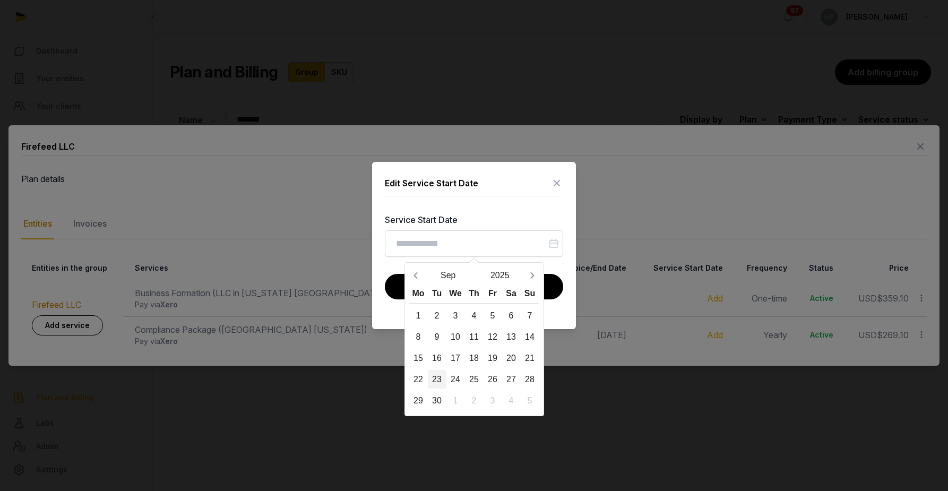
click at [439, 378] on div "23" at bounding box center [437, 379] width 19 height 19
type input "**********"
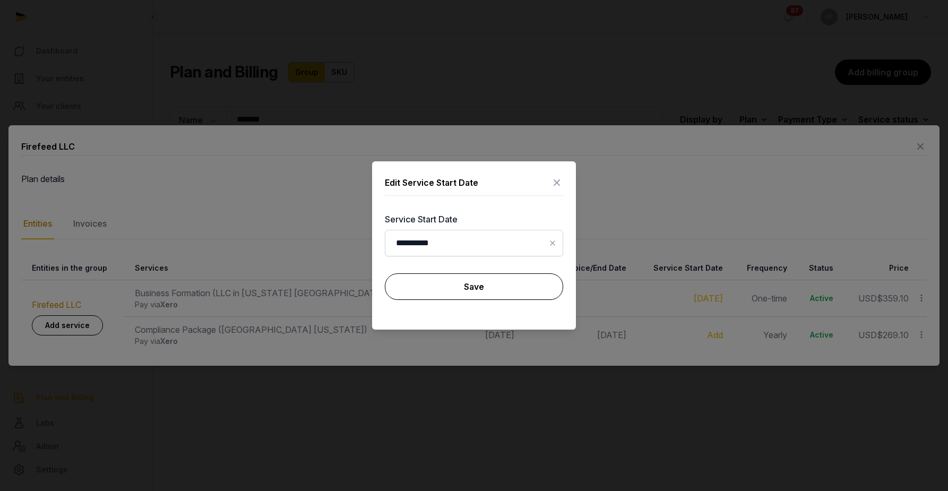
click at [489, 284] on button "Save" at bounding box center [474, 286] width 178 height 27
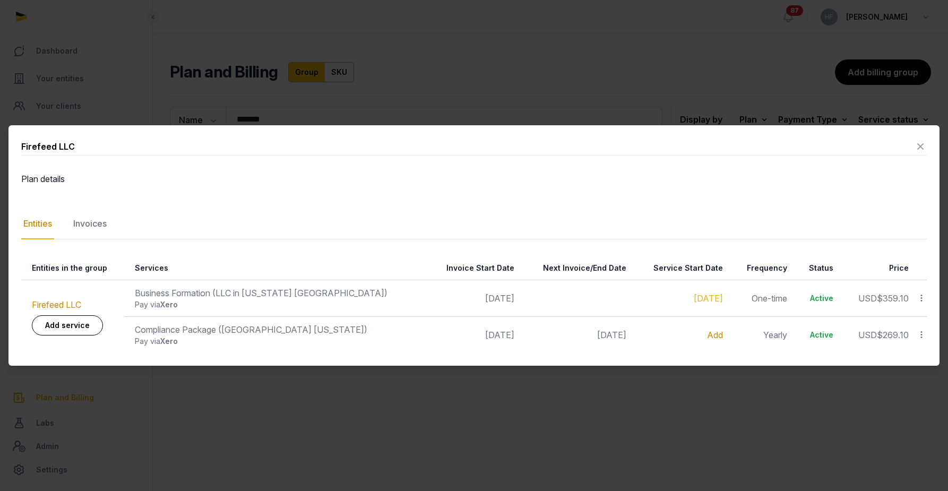
click at [707, 332] on link "Add" at bounding box center [715, 335] width 16 height 11
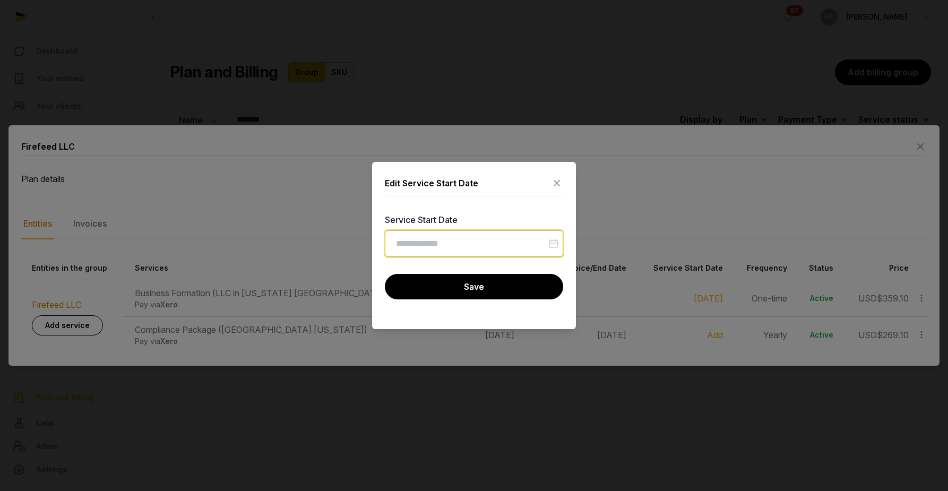
click at [494, 250] on input "Datepicker input" at bounding box center [474, 243] width 178 height 27
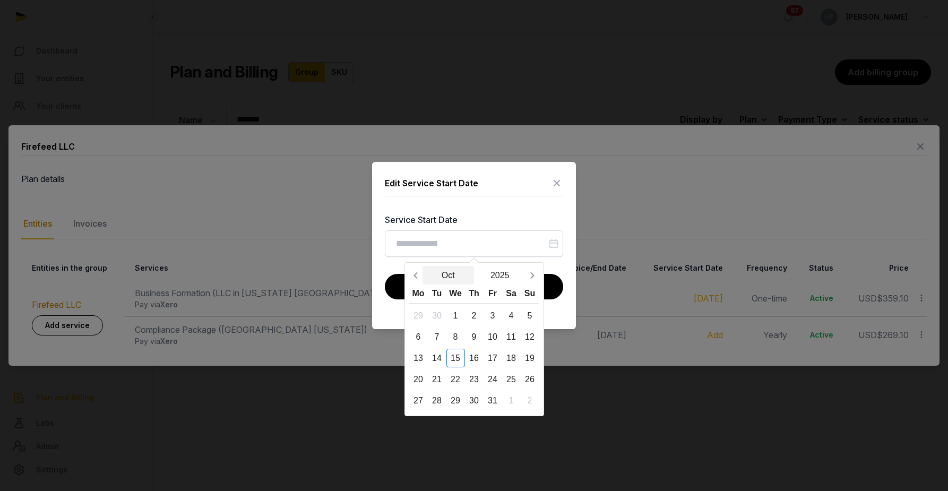
click at [446, 276] on button "Oct" at bounding box center [449, 275] width 52 height 19
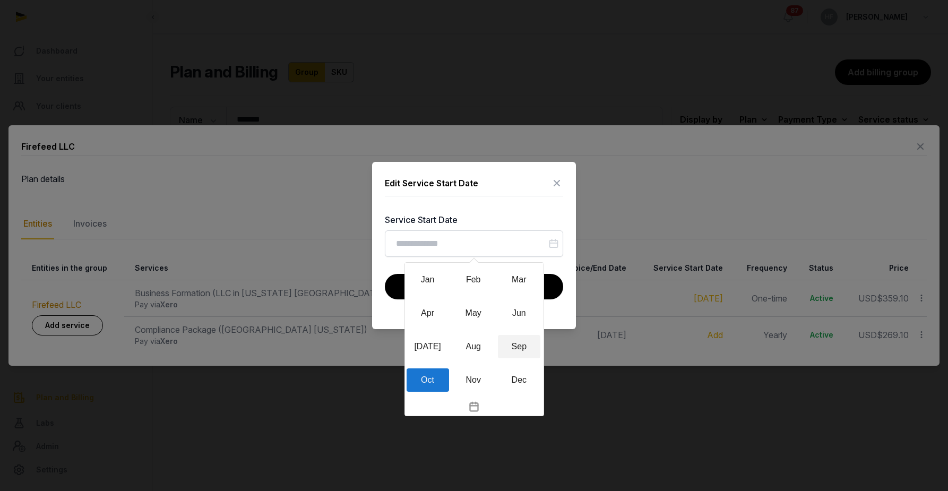
click at [527, 348] on div "Sep" at bounding box center [519, 346] width 42 height 23
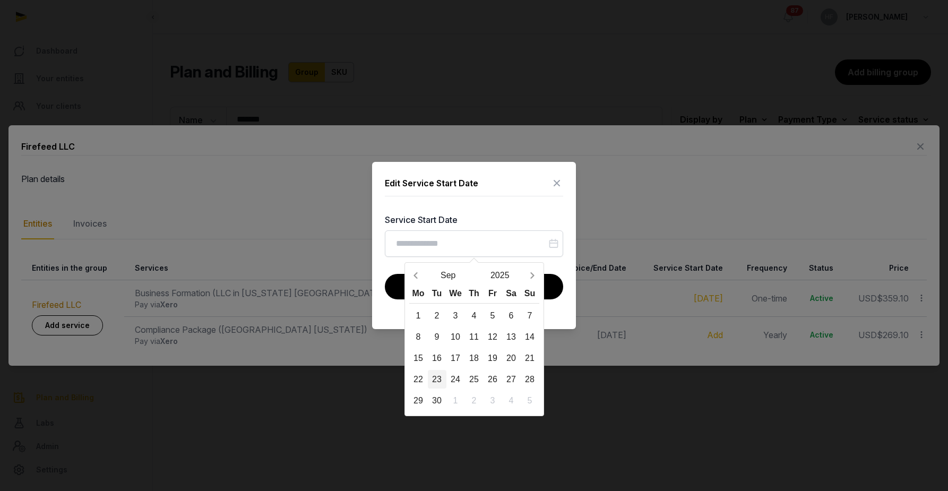
click at [439, 375] on div "23" at bounding box center [437, 379] width 19 height 19
type input "**********"
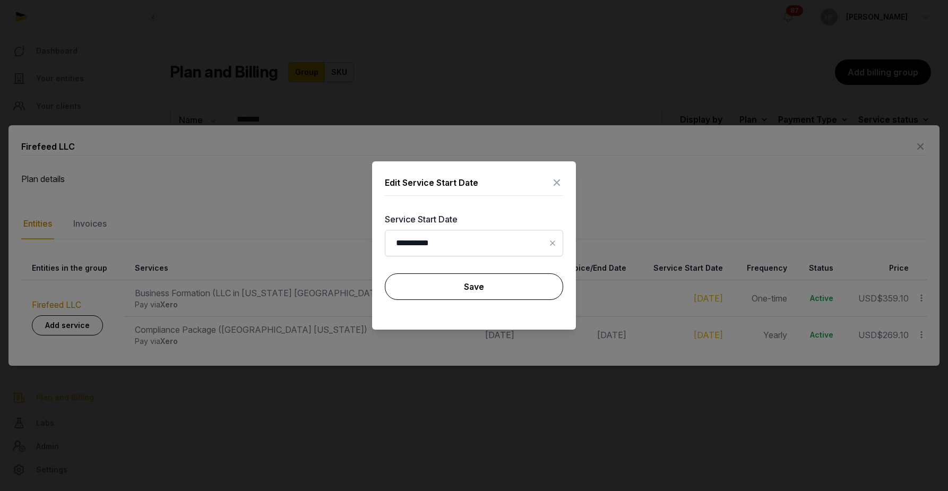
click at [478, 289] on button "Save" at bounding box center [474, 286] width 178 height 27
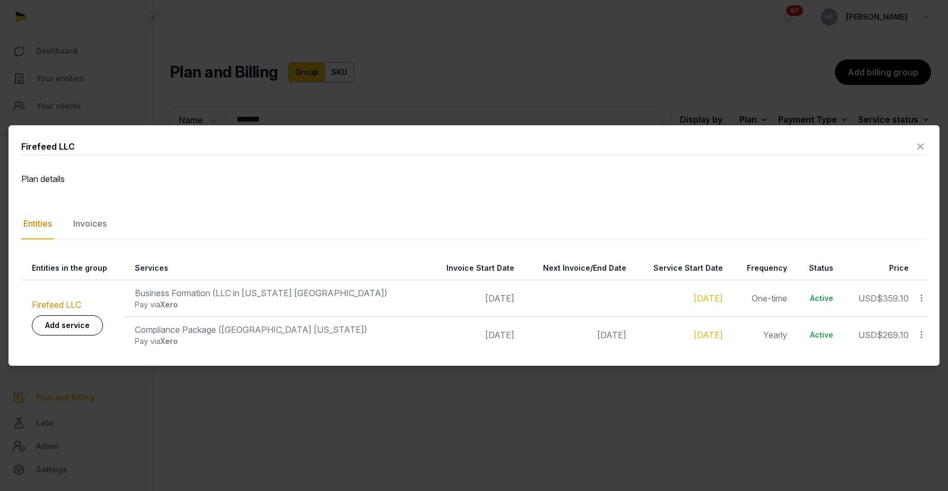
click at [918, 147] on icon at bounding box center [920, 146] width 13 height 17
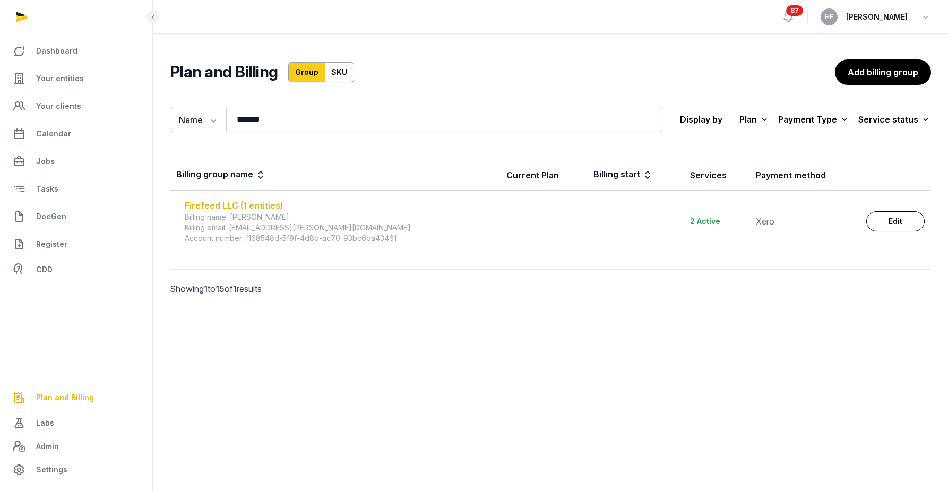
click at [253, 206] on div "Firefeed LLC (1 entities)" at bounding box center [339, 205] width 309 height 13
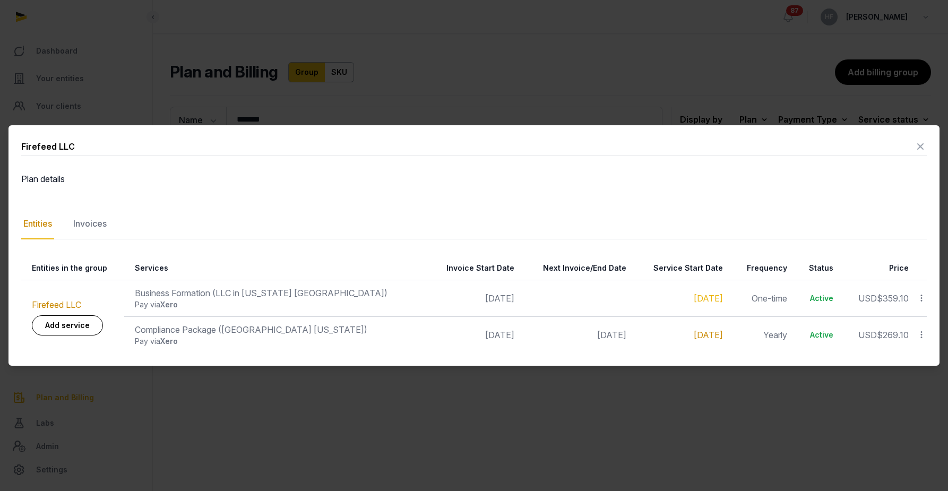
click at [694, 332] on link "Sep 23, 2025" at bounding box center [708, 335] width 29 height 11
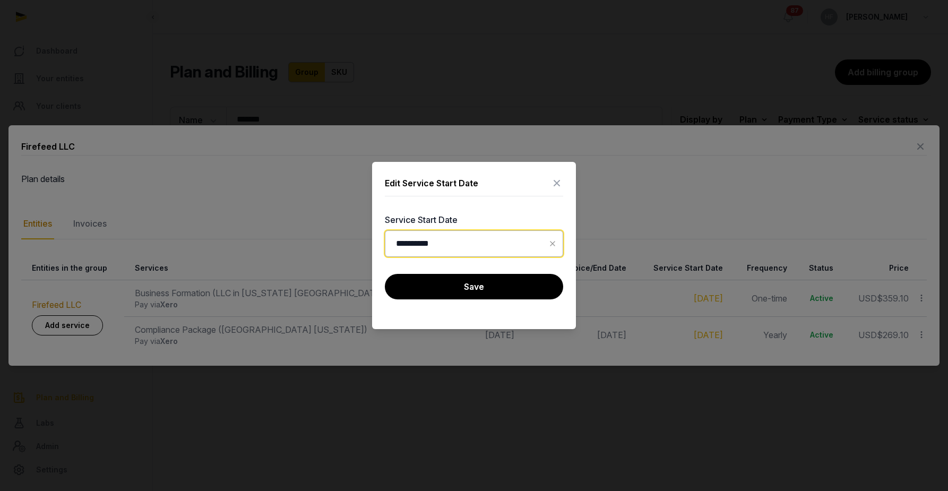
click at [478, 245] on input "**********" at bounding box center [474, 243] width 178 height 27
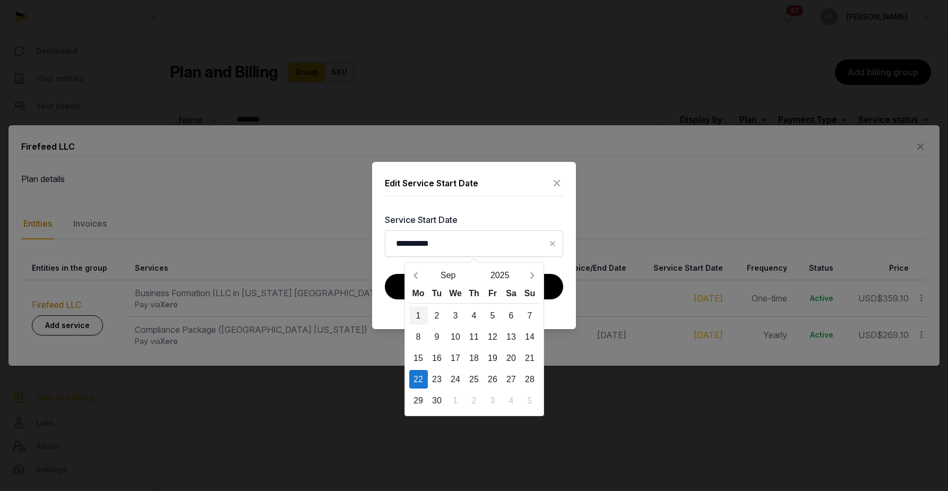
click at [421, 312] on div "1" at bounding box center [418, 315] width 19 height 19
type input "**********"
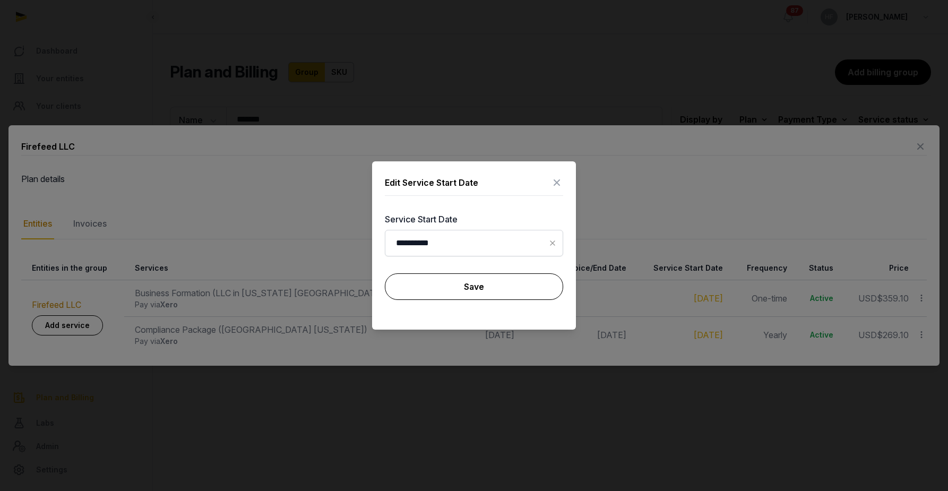
click at [467, 288] on button "Save" at bounding box center [474, 286] width 178 height 27
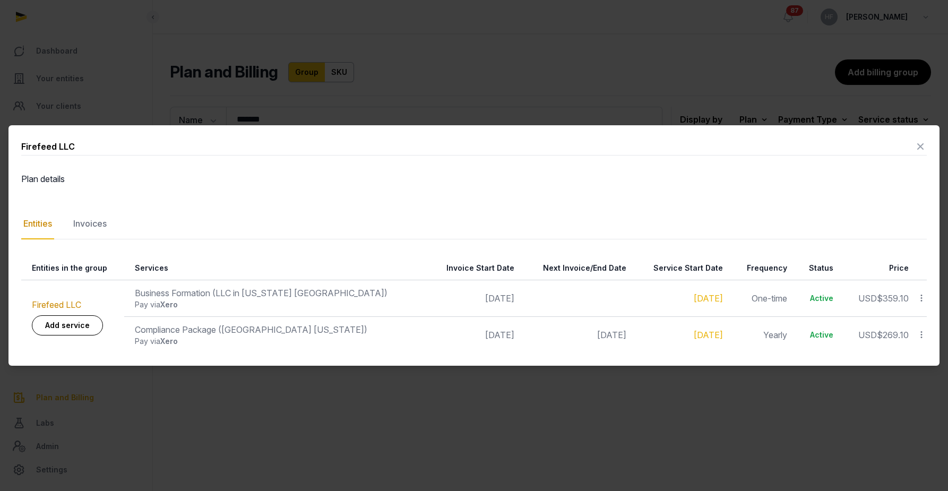
click at [920, 147] on icon at bounding box center [920, 146] width 13 height 17
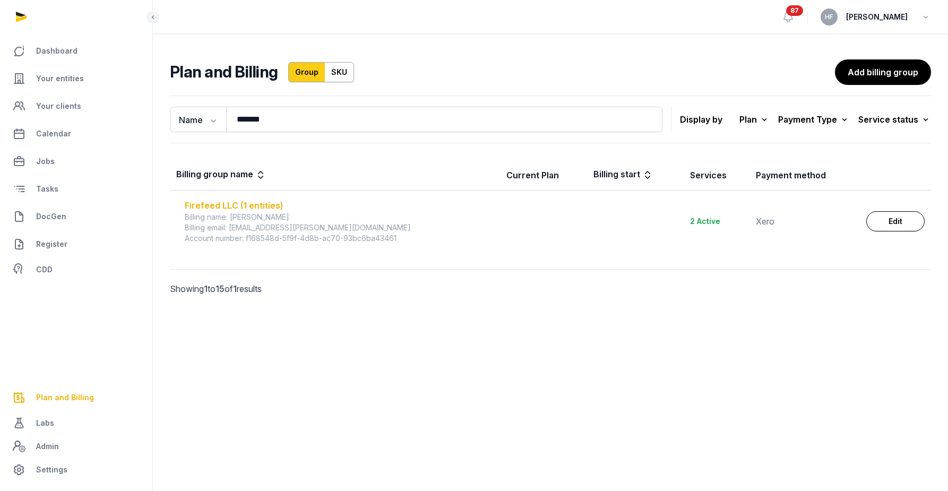
click at [253, 204] on div "Firefeed LLC (1 entities)" at bounding box center [339, 205] width 309 height 13
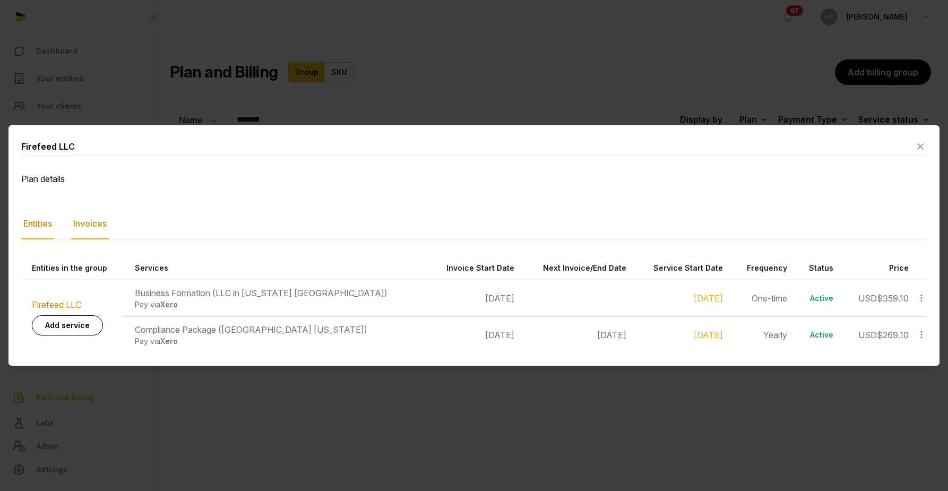
click at [101, 227] on div "Invoices" at bounding box center [90, 224] width 38 height 31
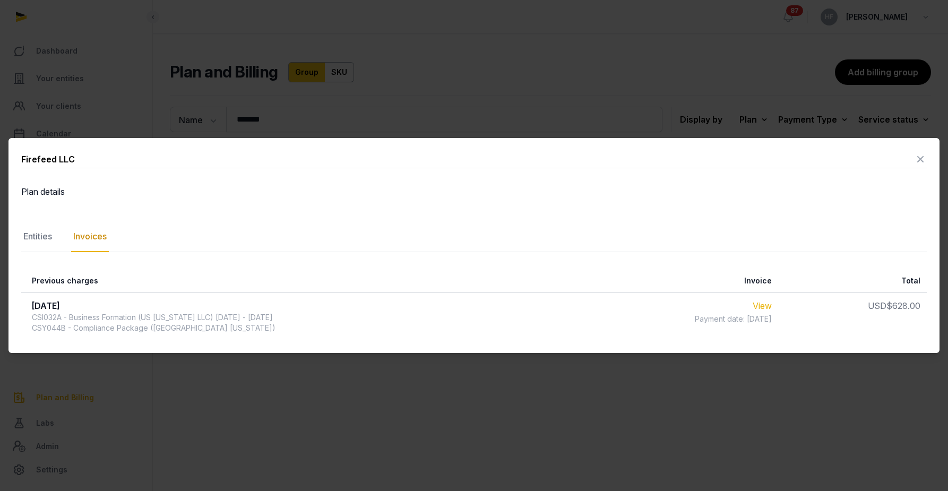
click at [772, 307] on link "View" at bounding box center [762, 306] width 19 height 11
click at [920, 160] on icon at bounding box center [920, 159] width 13 height 17
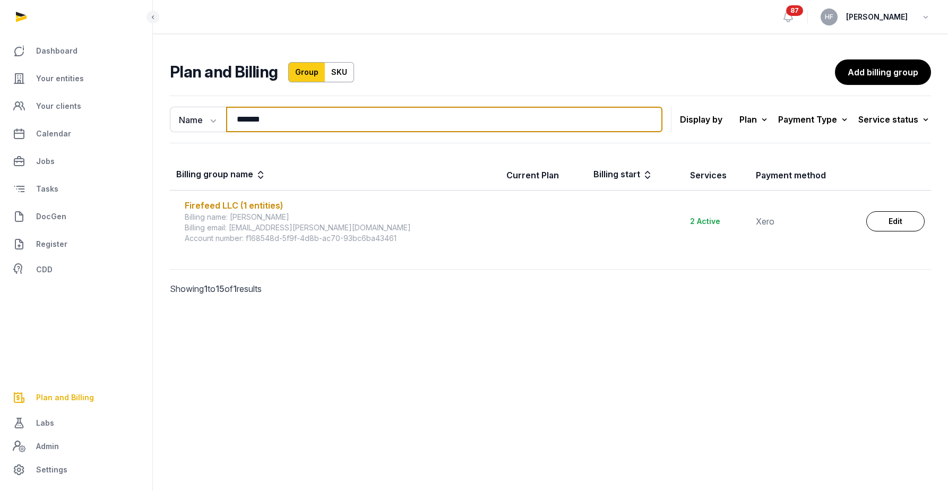
drag, startPoint x: 275, startPoint y: 114, endPoint x: 159, endPoint y: 113, distance: 115.2
click at [164, 114] on div "Name Name Email ******* Search Display by Plan All plans On Demand Plan Scale P…" at bounding box center [550, 210] width 795 height 238
type input "******"
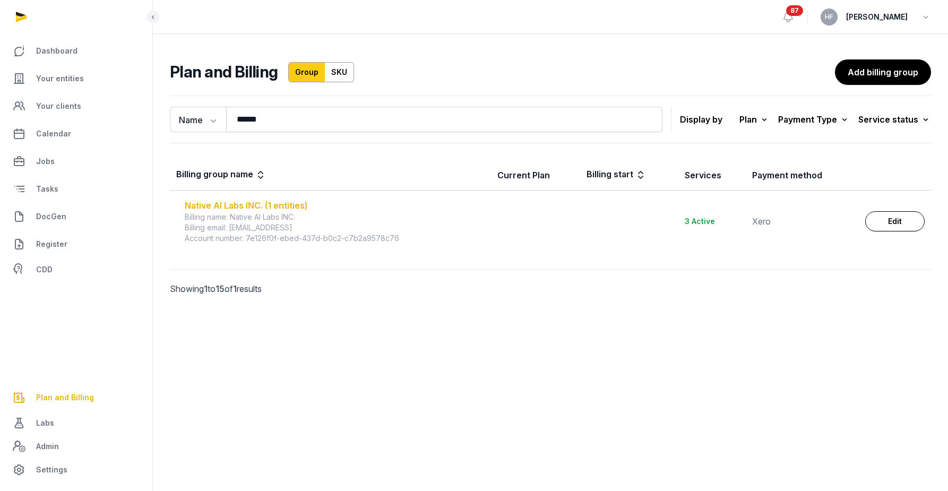
click at [289, 207] on div "Native AI Labs INC. (1 entities)" at bounding box center [335, 205] width 300 height 13
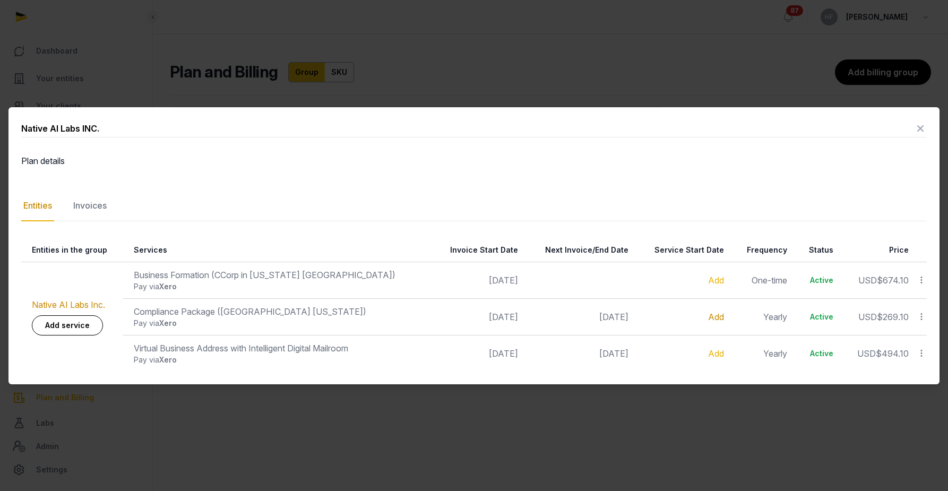
click at [709, 315] on link "Add" at bounding box center [716, 317] width 16 height 11
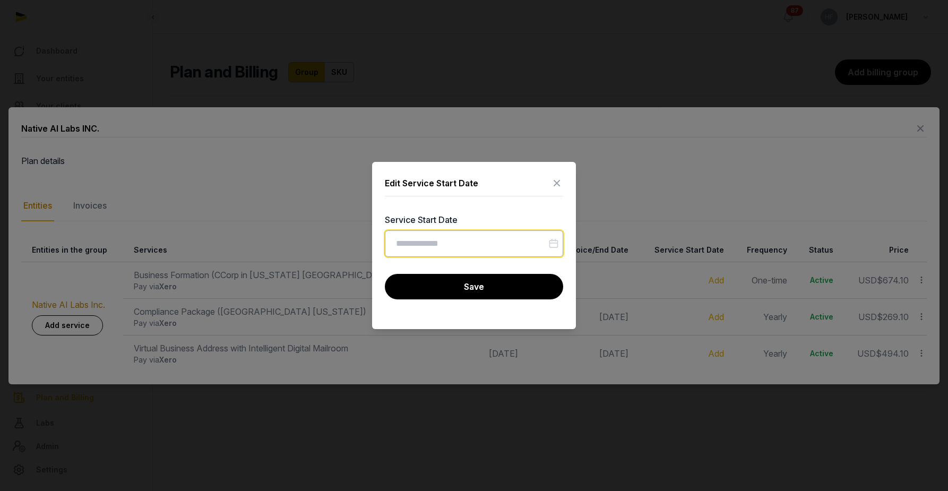
click at [495, 240] on input "Datepicker input" at bounding box center [474, 243] width 178 height 27
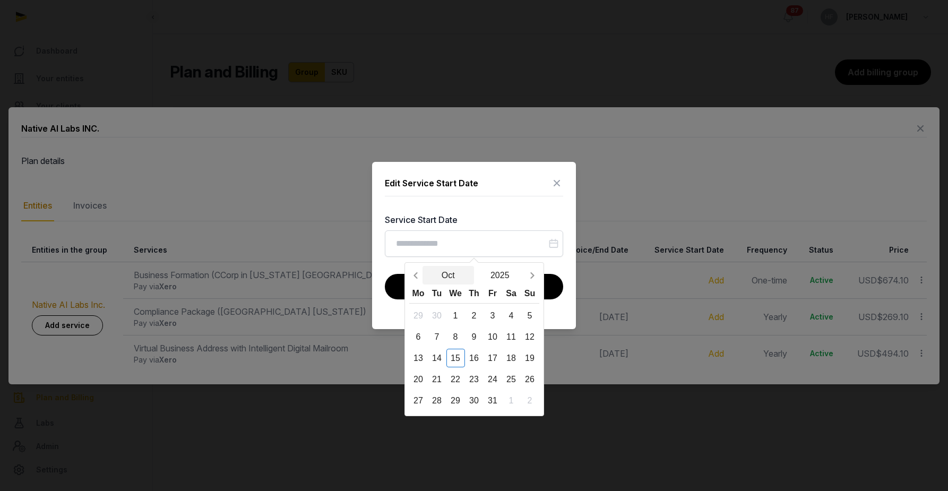
click at [452, 273] on button "Oct" at bounding box center [449, 275] width 52 height 19
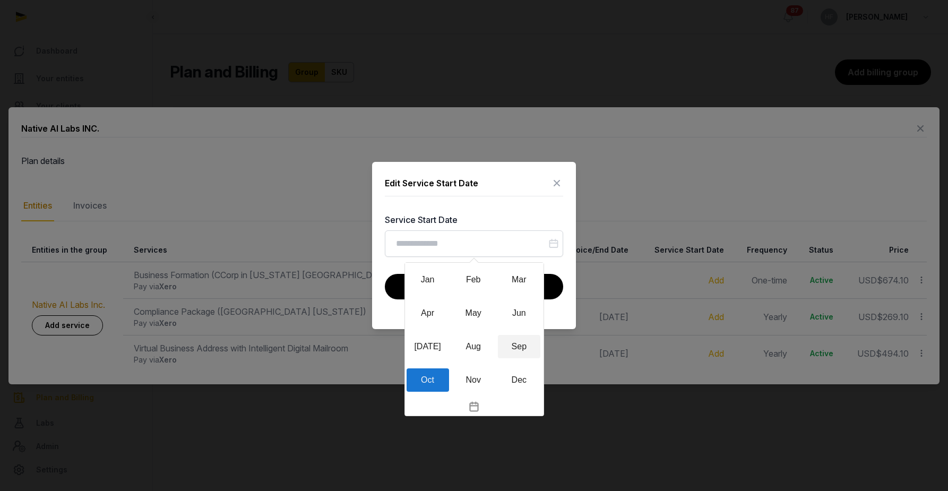
click at [517, 342] on div "Sep" at bounding box center [519, 346] width 42 height 23
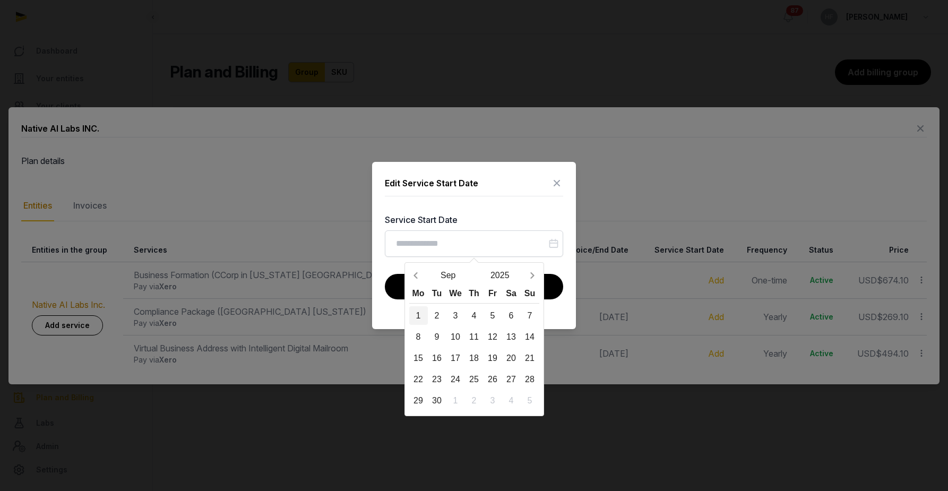
click at [423, 313] on div "1" at bounding box center [418, 315] width 19 height 19
type input "**********"
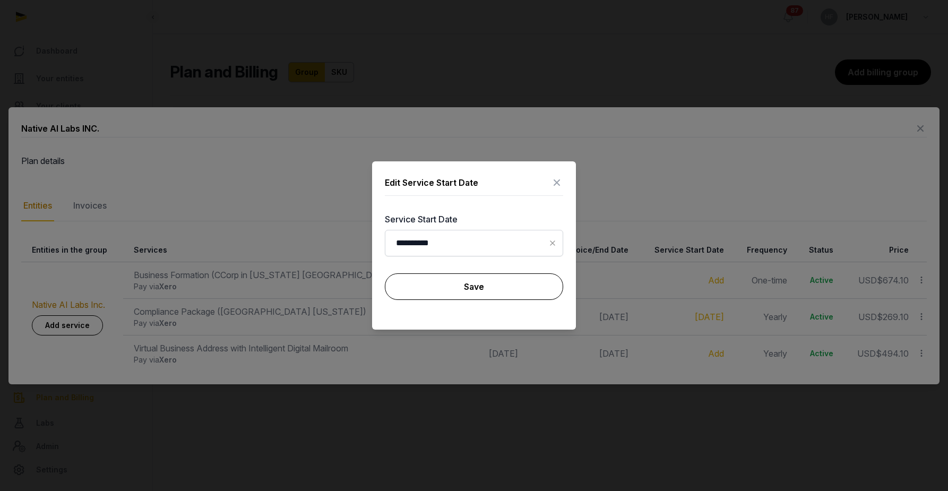
click at [460, 283] on button "Save" at bounding box center [474, 286] width 178 height 27
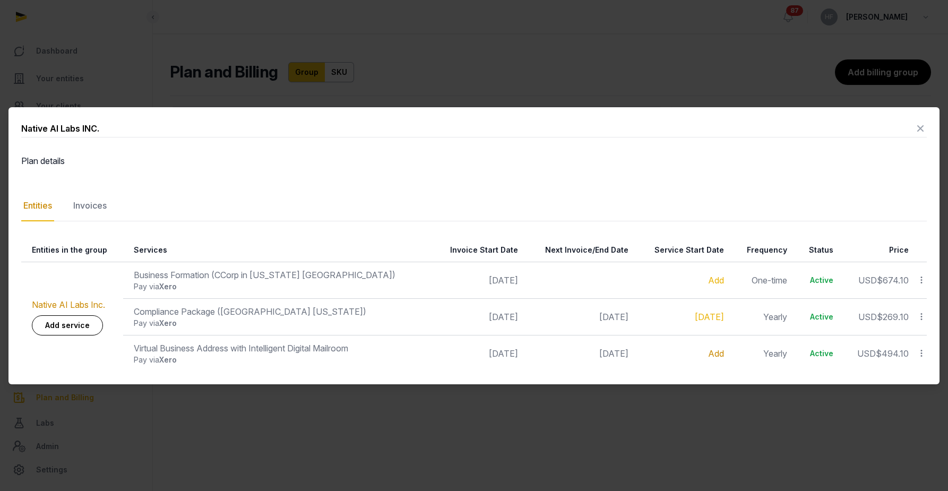
click at [711, 352] on link "Add" at bounding box center [716, 353] width 16 height 11
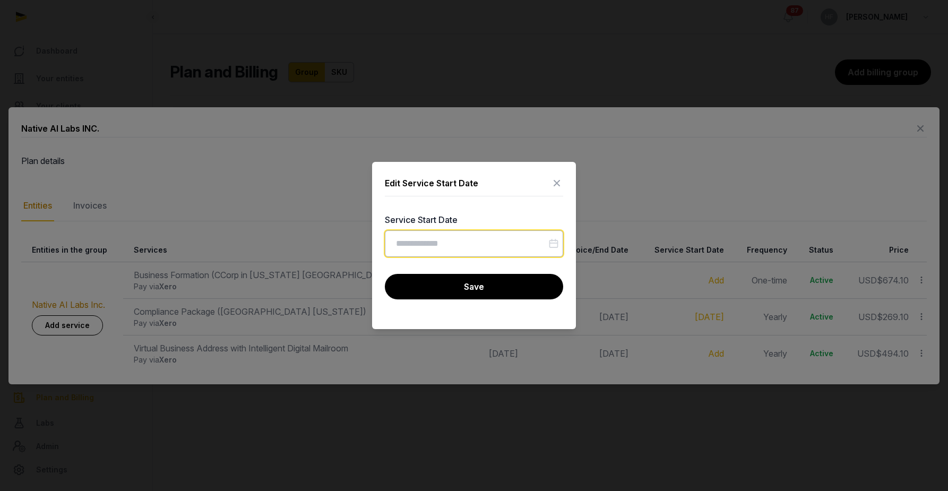
click at [478, 242] on input "Datepicker input" at bounding box center [474, 243] width 178 height 27
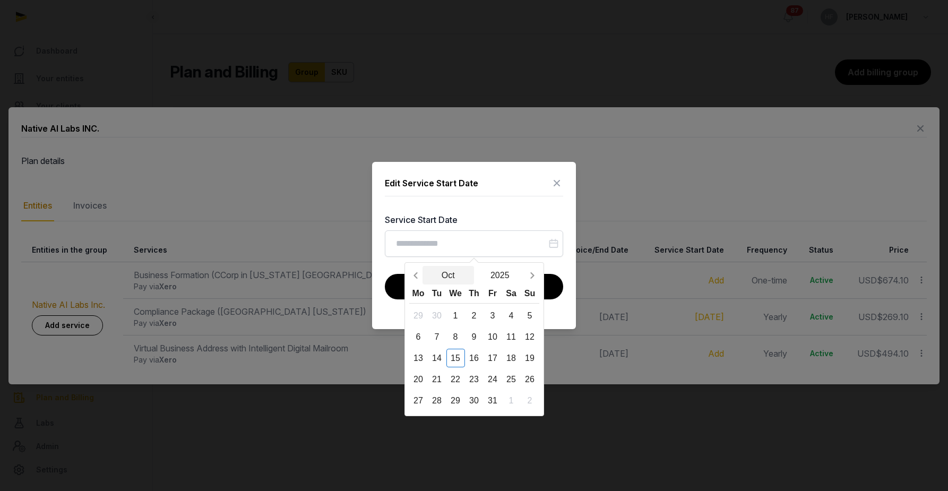
click at [447, 273] on button "Oct" at bounding box center [449, 275] width 52 height 19
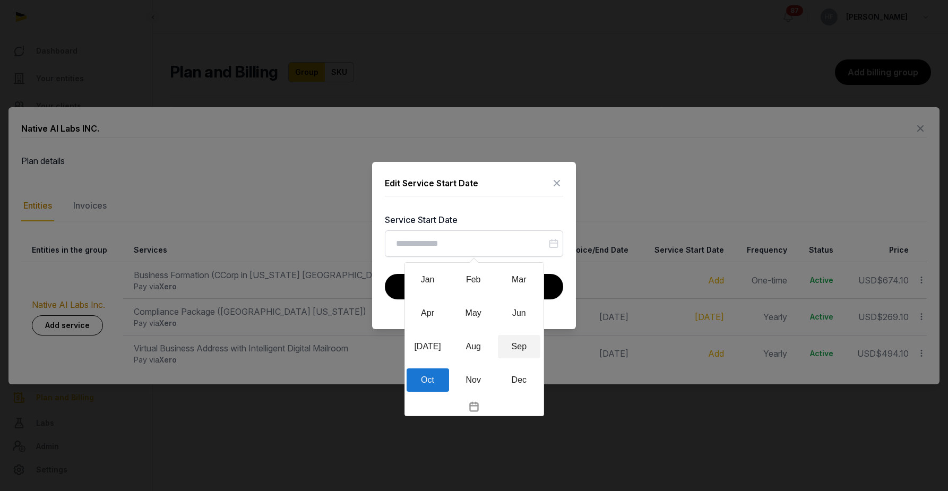
click at [519, 340] on div "Sep" at bounding box center [519, 346] width 42 height 23
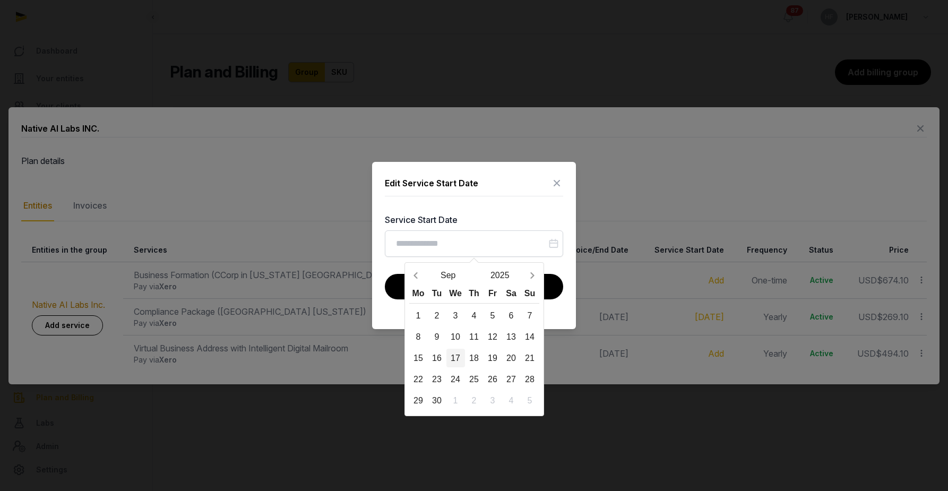
click at [454, 356] on div "17" at bounding box center [456, 358] width 19 height 19
type input "**********"
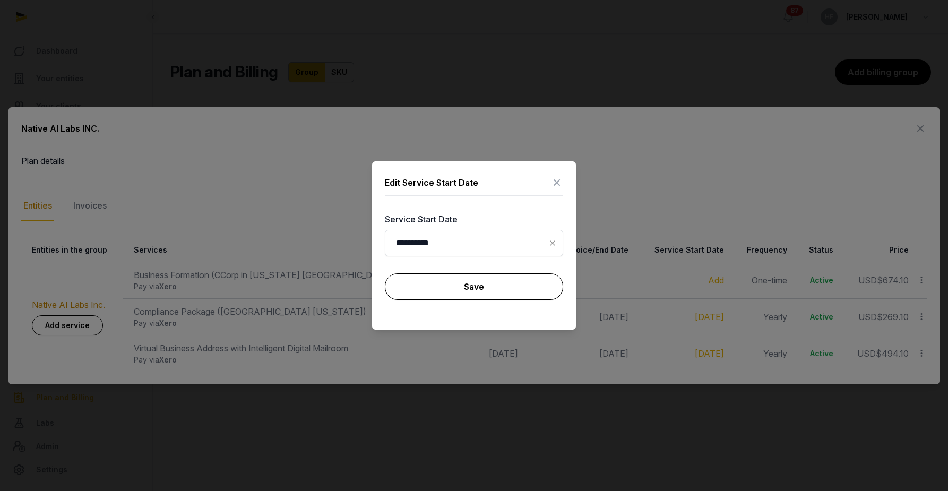
click at [486, 285] on button "Save" at bounding box center [474, 286] width 178 height 27
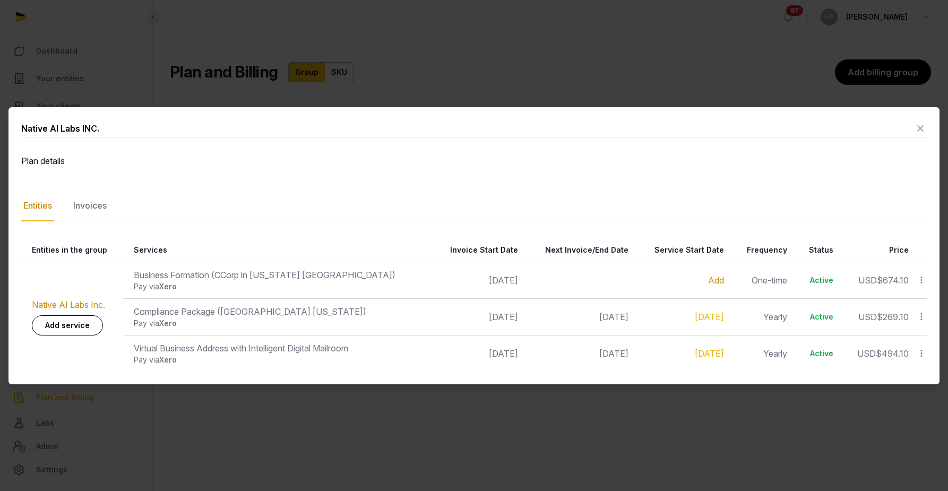
click at [708, 277] on link "Add" at bounding box center [716, 280] width 16 height 11
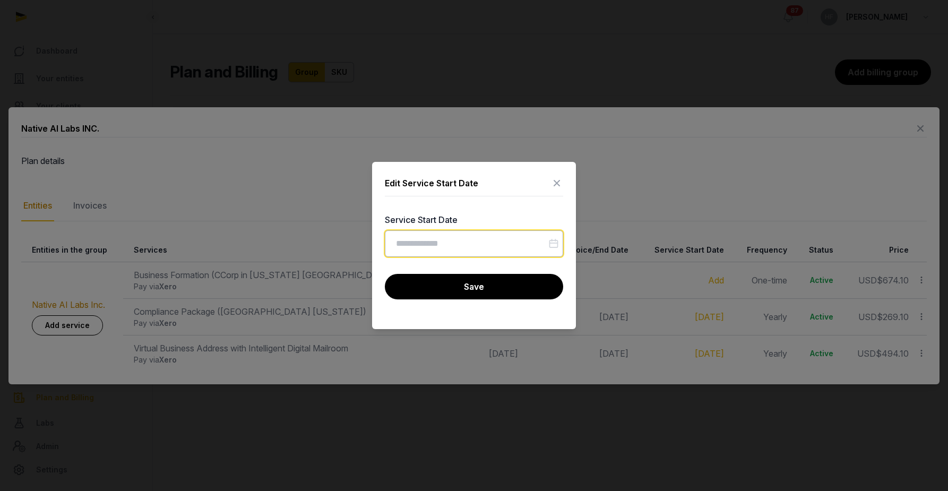
click at [487, 243] on input "Datepicker input" at bounding box center [474, 243] width 178 height 27
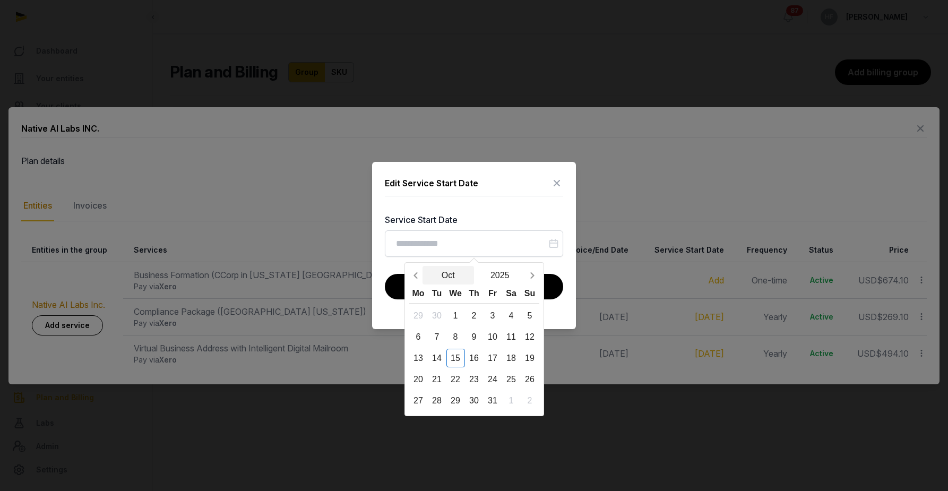
click at [447, 272] on button "Oct" at bounding box center [449, 275] width 52 height 19
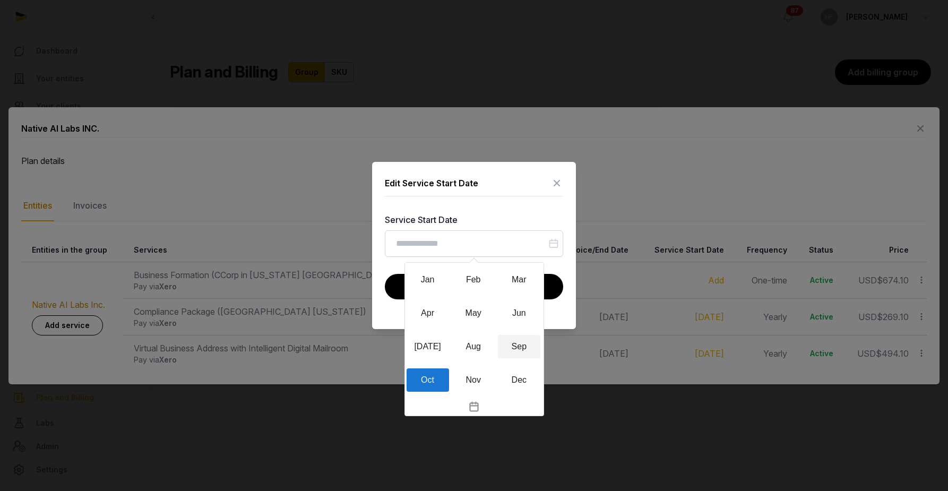
click at [519, 338] on div "Sep" at bounding box center [519, 346] width 42 height 23
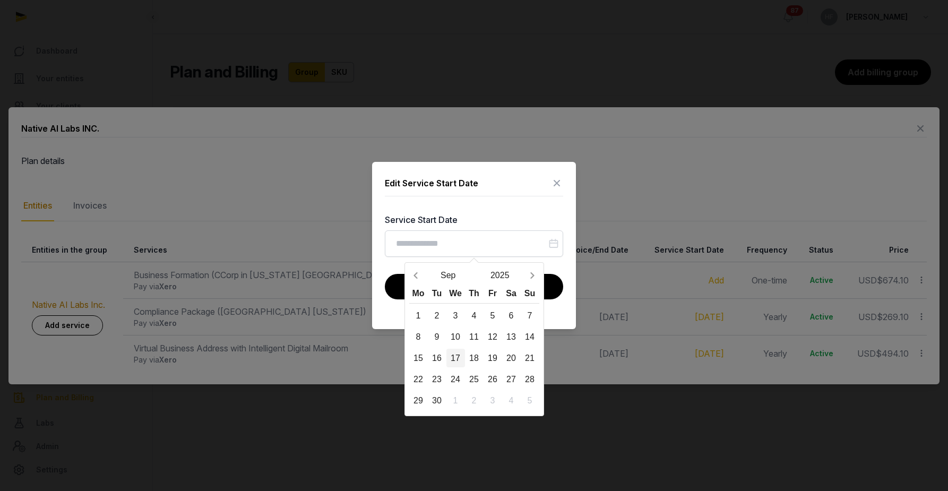
click at [458, 358] on div "17" at bounding box center [456, 358] width 19 height 19
type input "**********"
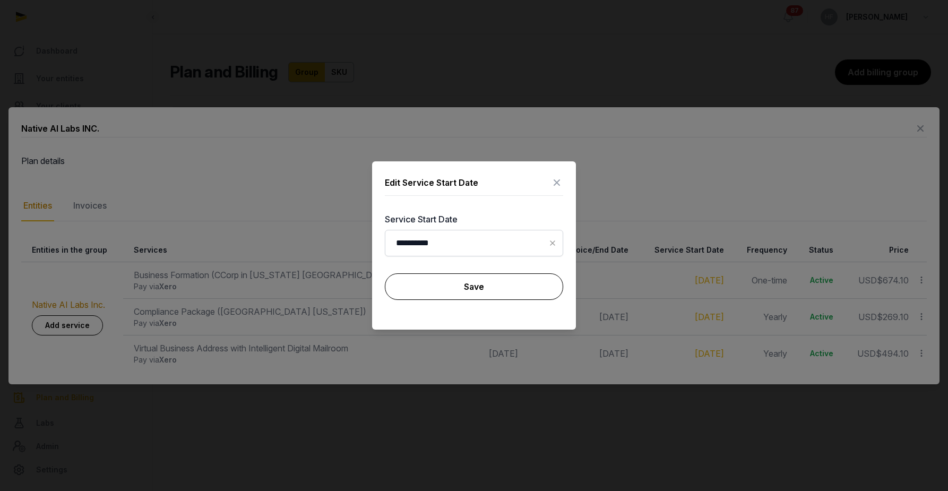
click at [482, 295] on button "Save" at bounding box center [474, 286] width 178 height 27
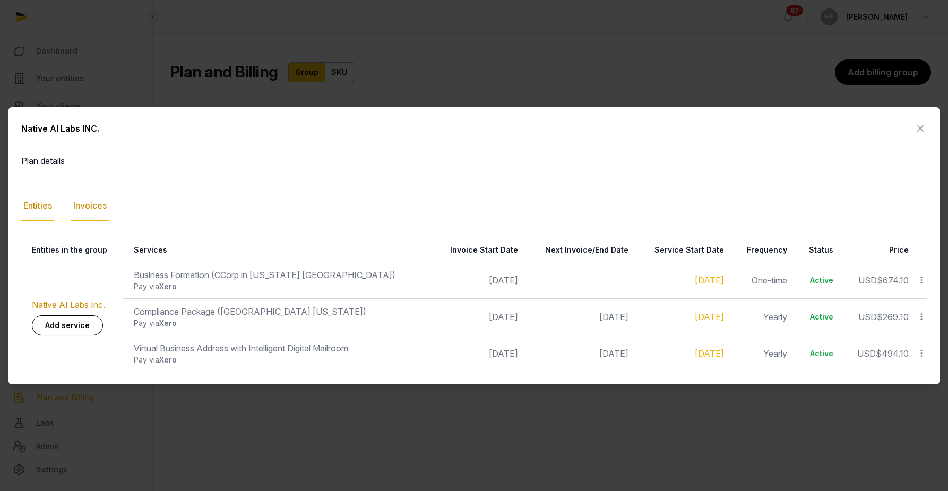
click at [101, 207] on div "Invoices" at bounding box center [90, 206] width 38 height 31
click at [101, 167] on dt "Plan details" at bounding box center [131, 161] width 220 height 13
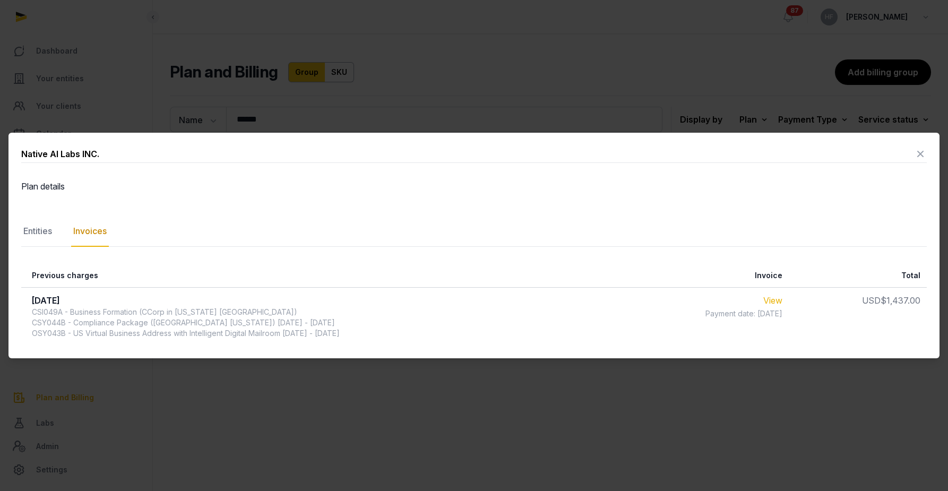
click at [783, 299] on link "View" at bounding box center [773, 300] width 19 height 11
click at [921, 152] on icon at bounding box center [920, 154] width 13 height 17
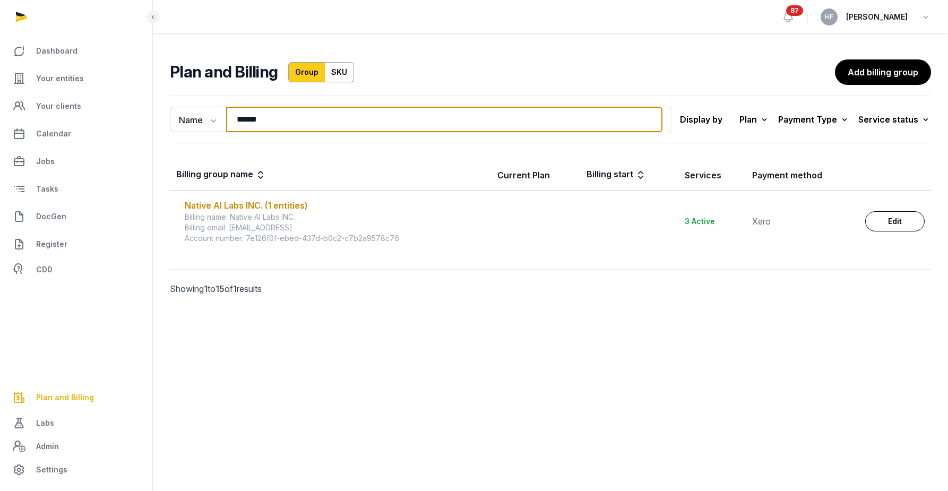
drag, startPoint x: 300, startPoint y: 119, endPoint x: 157, endPoint y: 119, distance: 142.3
click at [164, 119] on div "Name Name Email ****** Search Display by Plan All plans On Demand Plan Scale Pl…" at bounding box center [550, 210] width 795 height 238
type input "*****"
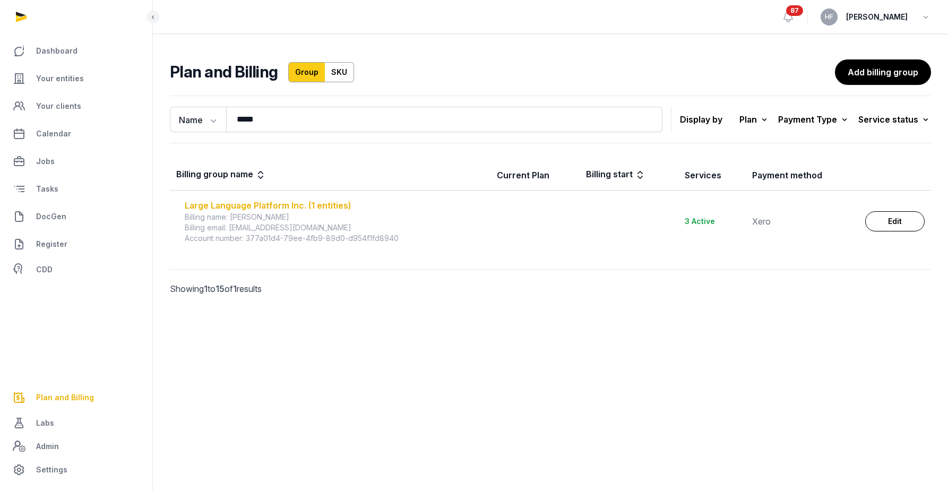
click at [323, 204] on div "Large Language Platform Inc. (1 entities)" at bounding box center [335, 205] width 300 height 13
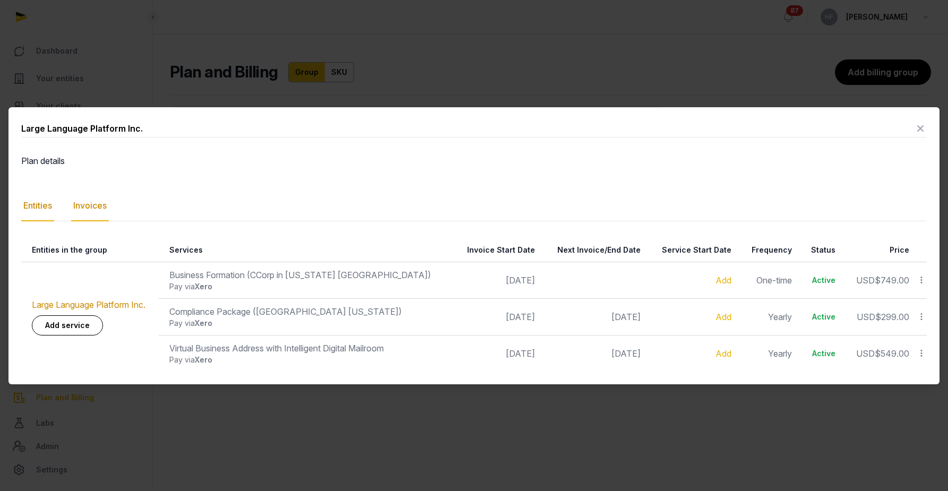
click at [84, 203] on div "Invoices" at bounding box center [90, 206] width 38 height 31
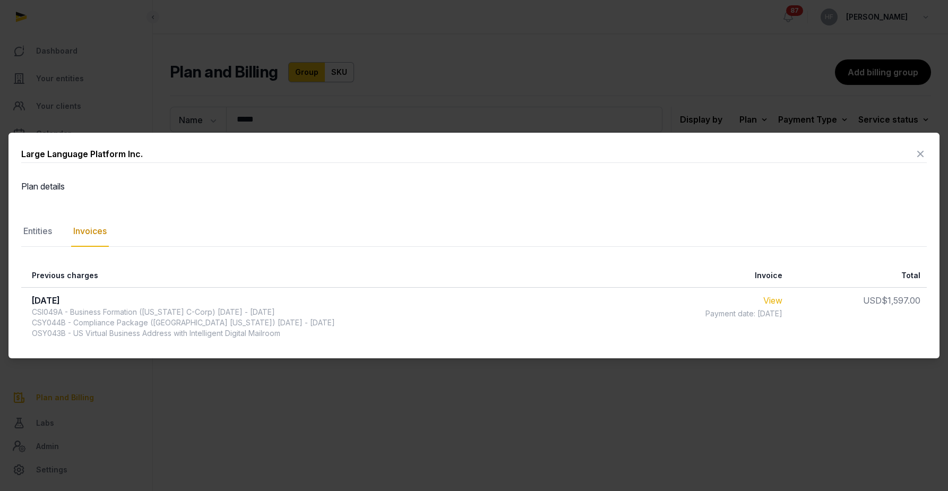
click at [768, 299] on link "View" at bounding box center [773, 300] width 19 height 11
click at [920, 150] on icon at bounding box center [920, 154] width 13 height 17
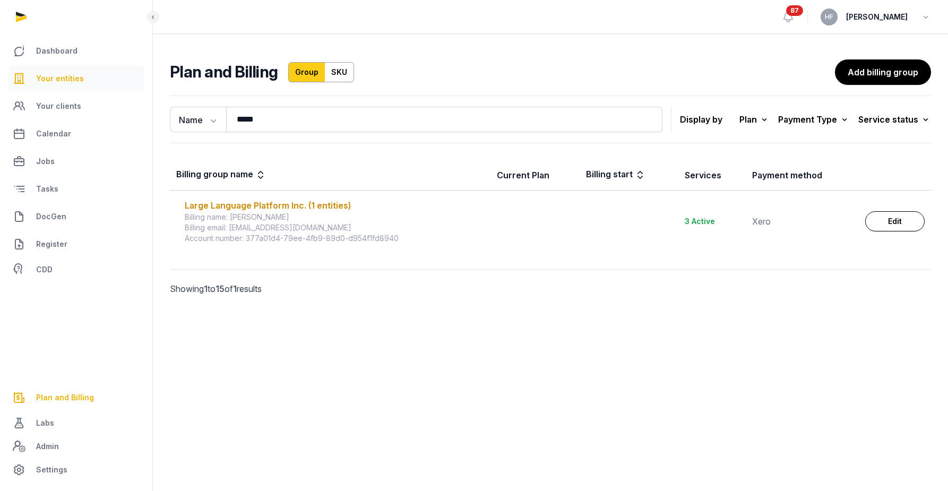
click at [73, 74] on span "Your entities" at bounding box center [60, 78] width 48 height 13
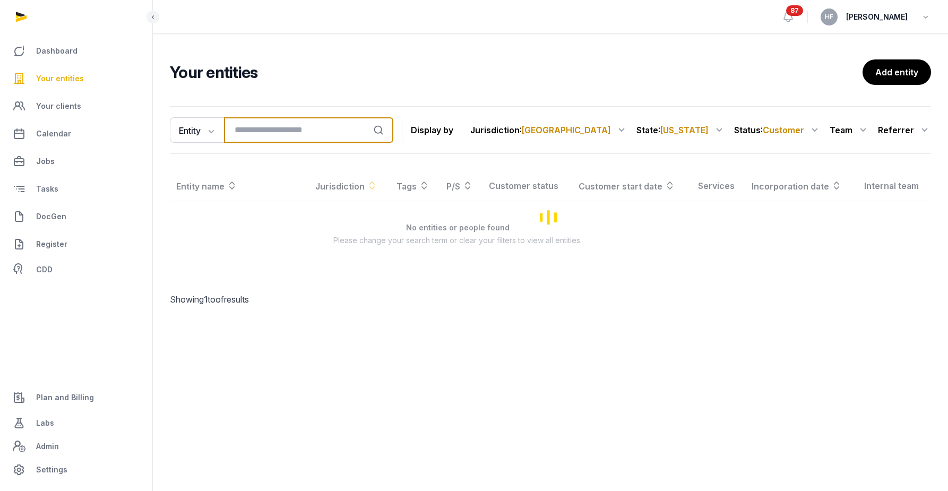
click at [296, 133] on input "search" at bounding box center [308, 129] width 169 height 25
